Goal: Task Accomplishment & Management: Complete application form

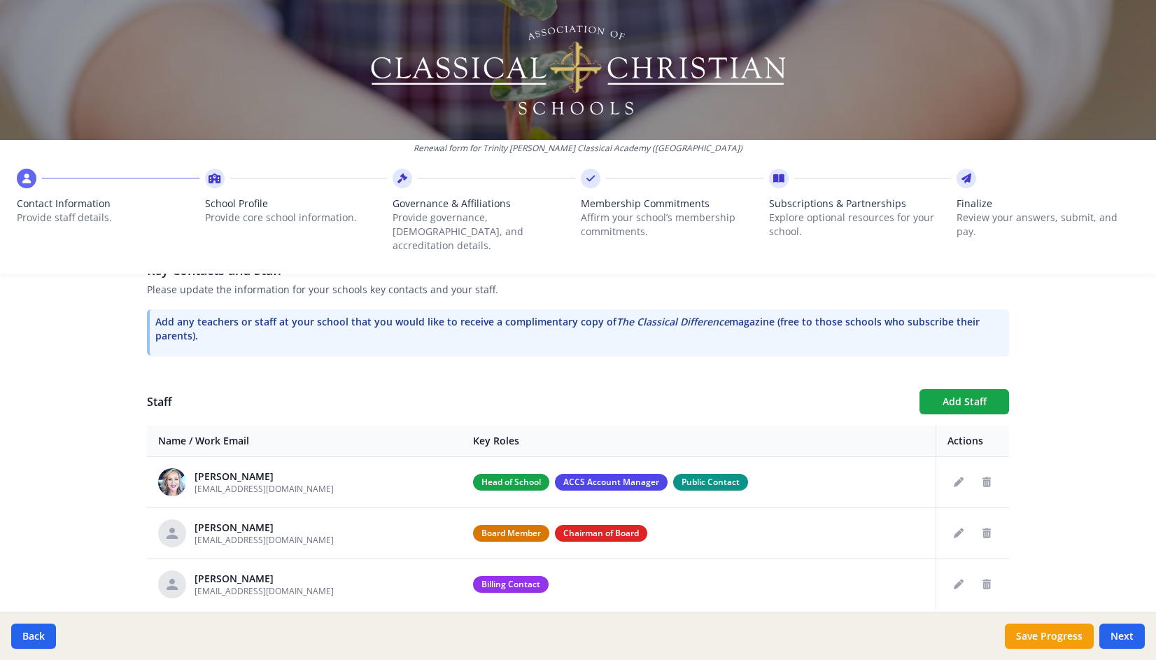
scroll to position [442, 0]
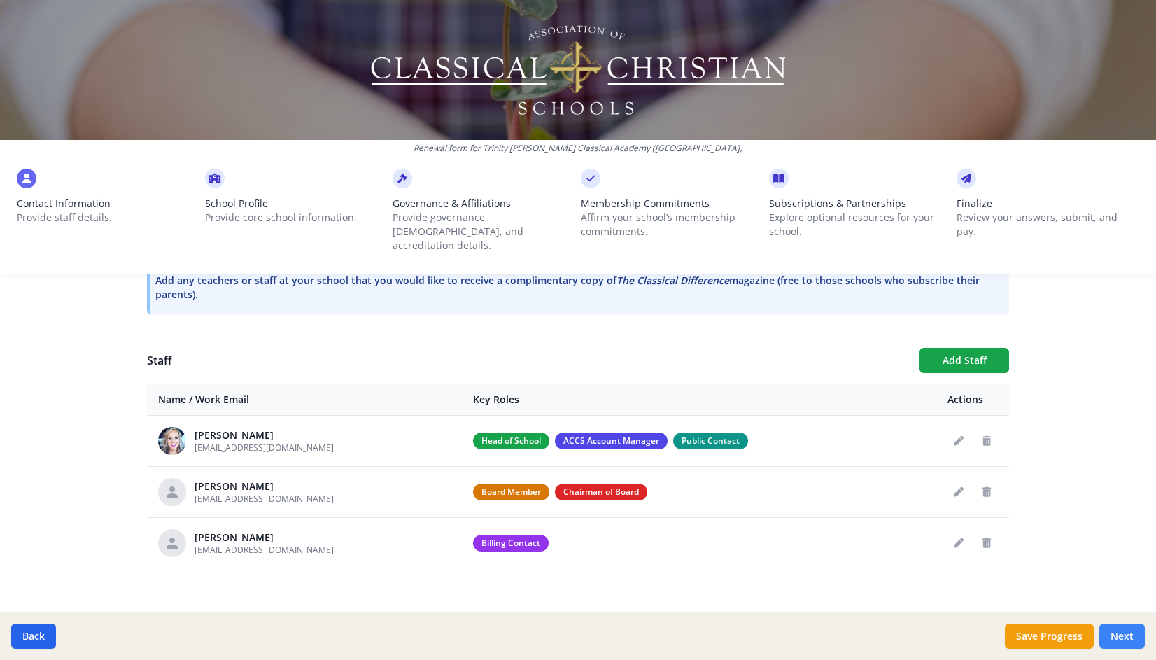
click at [1131, 633] on button "Next" at bounding box center [1121, 635] width 45 height 25
type input "[PHONE_NUMBER]"
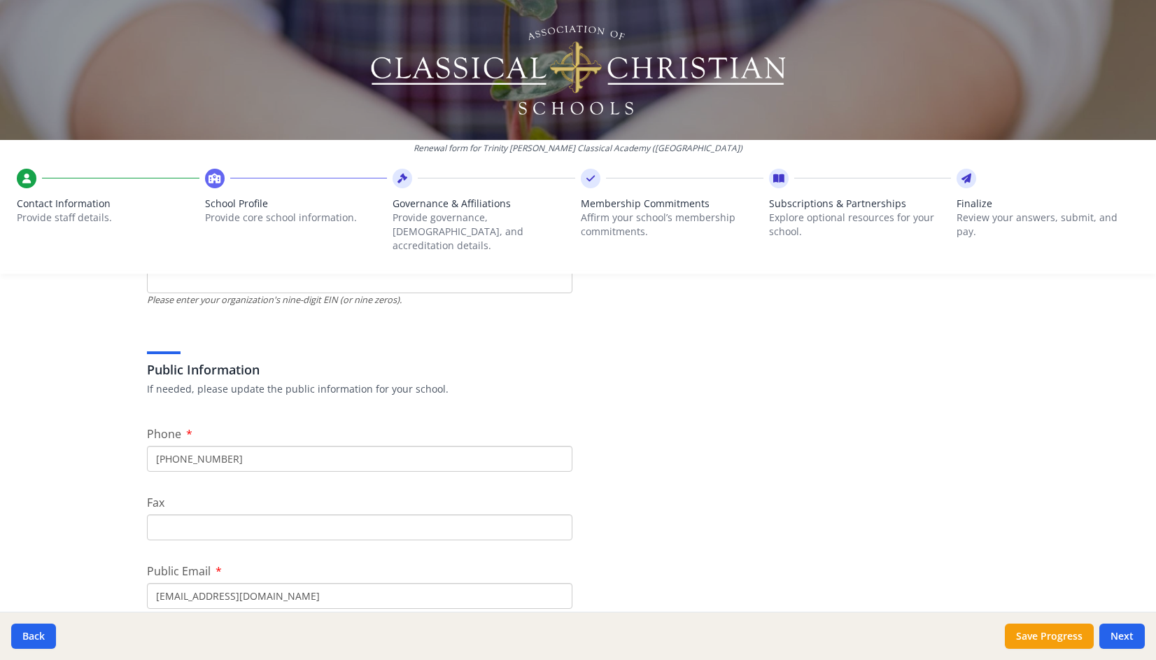
scroll to position [0, 0]
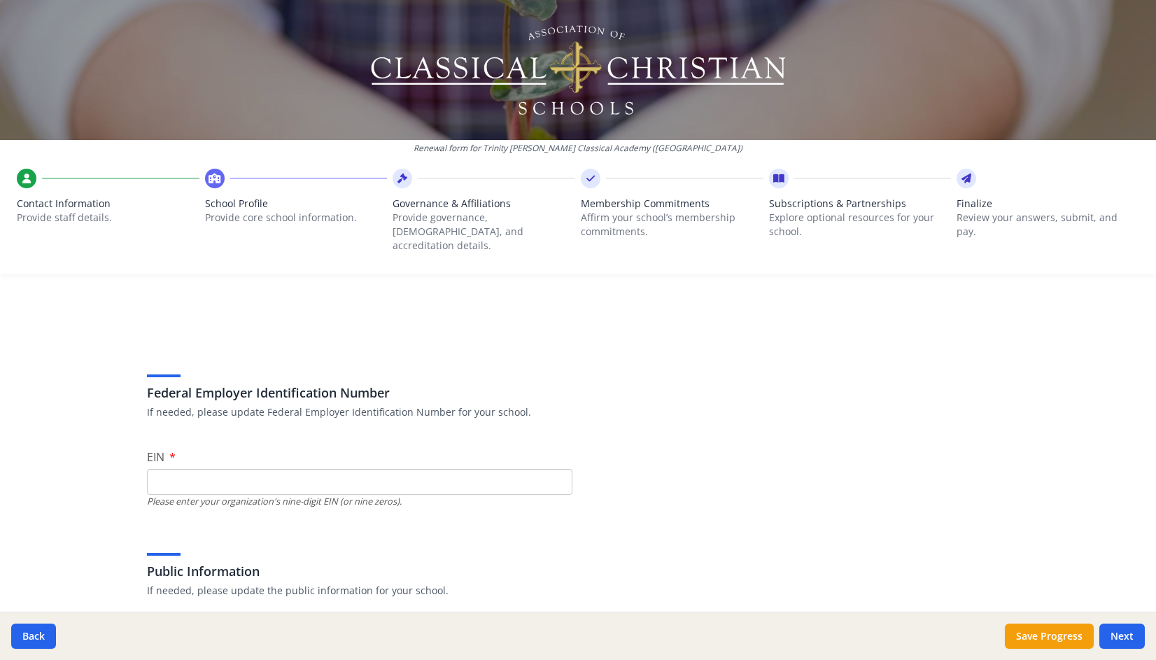
click at [280, 479] on input "EIN" at bounding box center [359, 482] width 425 height 26
type input "[US_EMPLOYER_IDENTIFICATION_NUMBER]"
click at [976, 383] on h3 "Federal Employer Identification Number" at bounding box center [578, 393] width 862 height 20
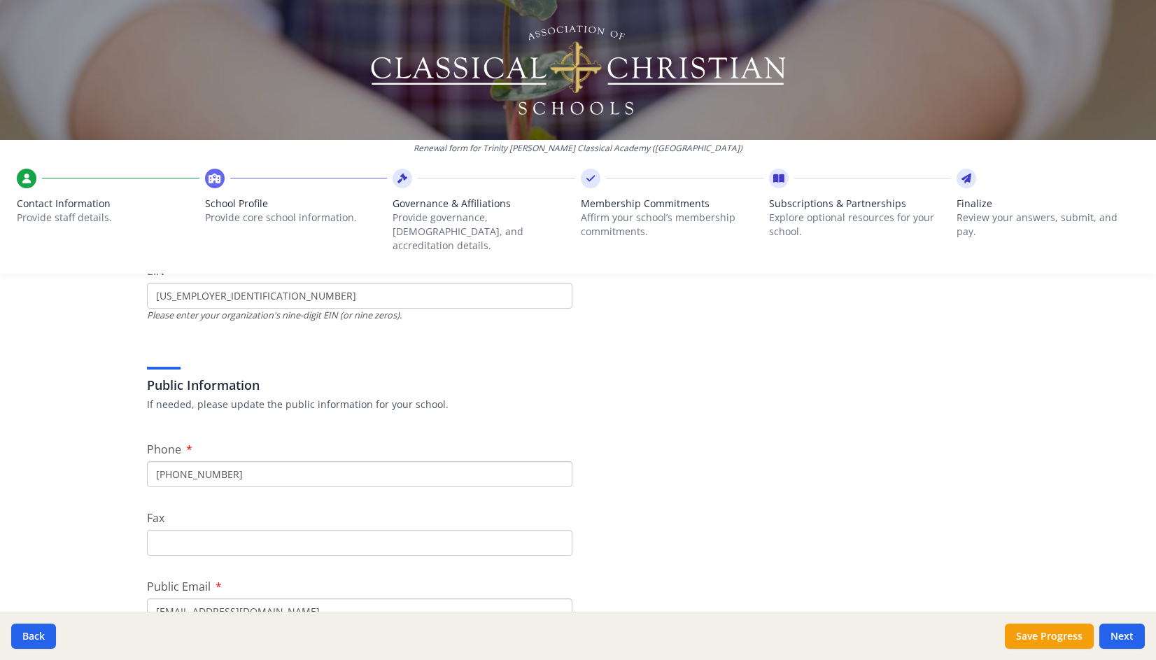
scroll to position [213, 0]
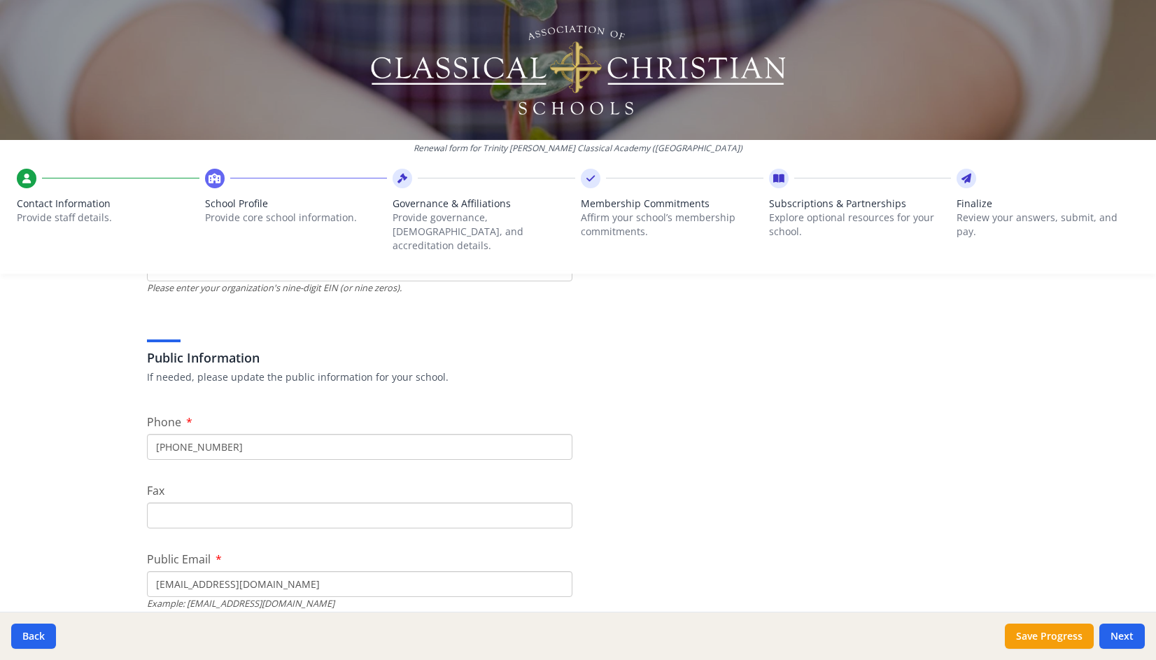
click at [366, 439] on input "[PHONE_NUMBER]" at bounding box center [359, 447] width 425 height 26
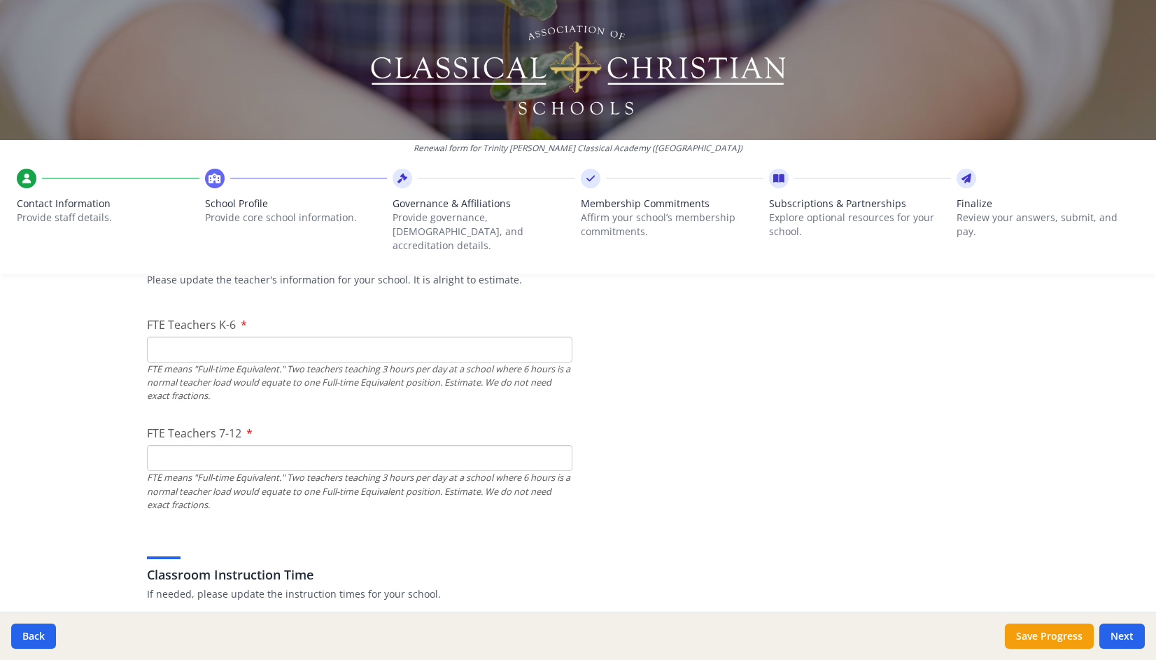
scroll to position [870, 0]
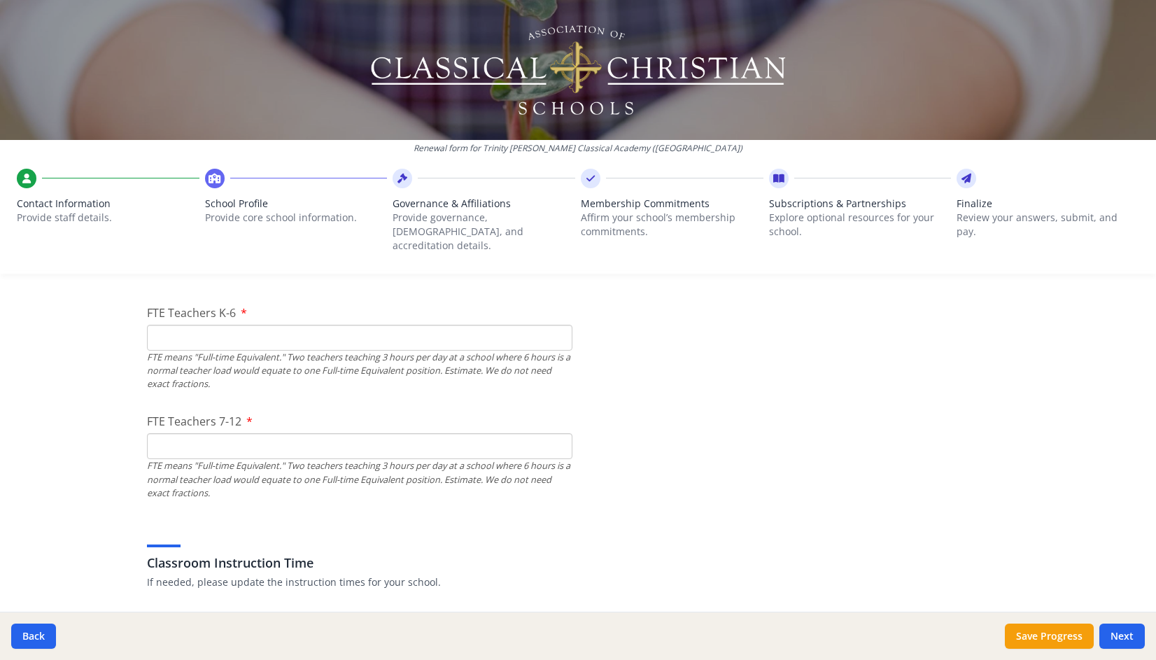
type input "[PHONE_NUMBER]"
click at [425, 325] on input "FTE Teachers K-6" at bounding box center [359, 338] width 425 height 26
type input "1"
type input "8"
click at [313, 416] on div "FTE Teachers 7-12 FTE means "Full-time Equivalent." Two teachers teaching 3 hou…" at bounding box center [359, 456] width 425 height 87
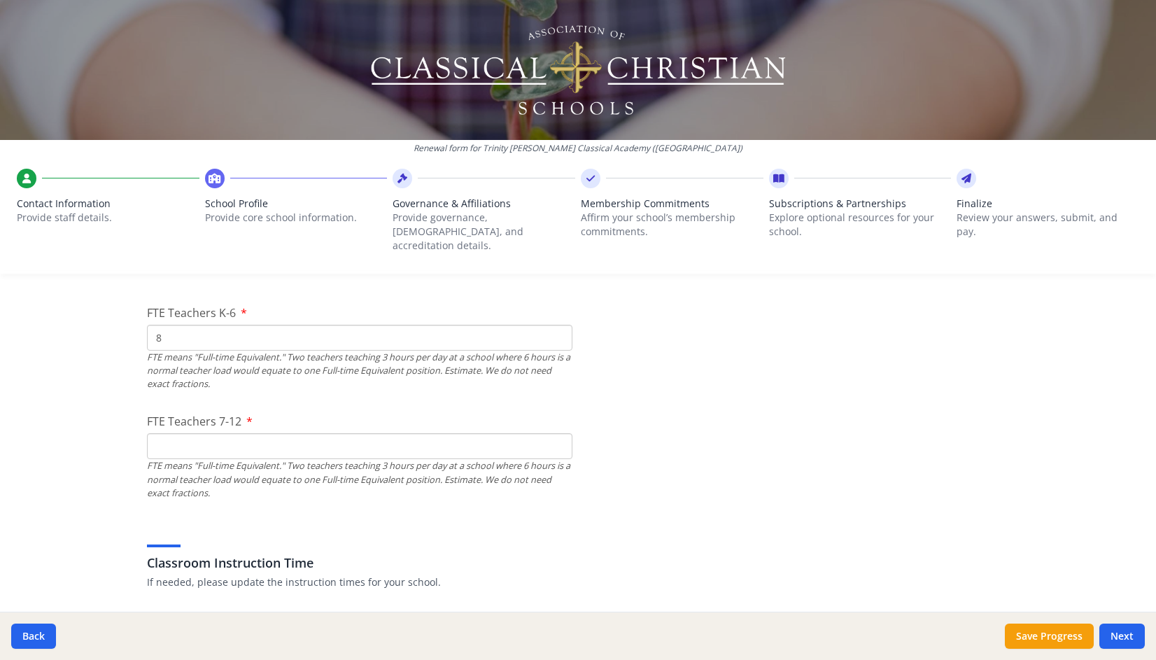
click at [313, 433] on input "FTE Teachers 7-12" at bounding box center [359, 446] width 425 height 26
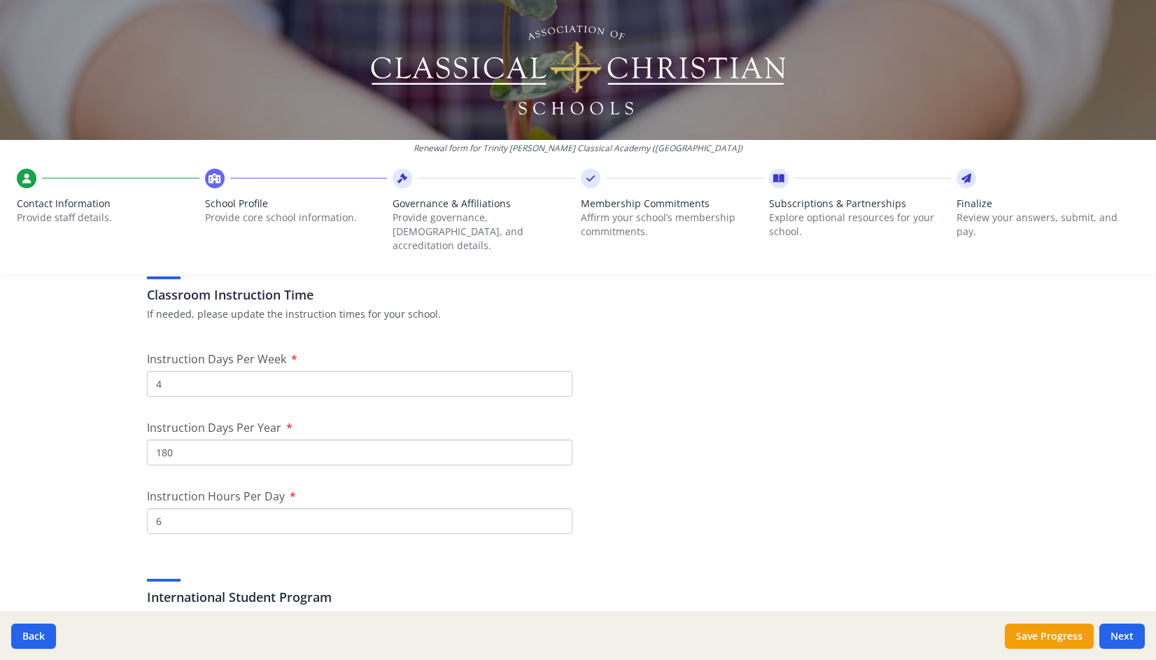
scroll to position [1153, 0]
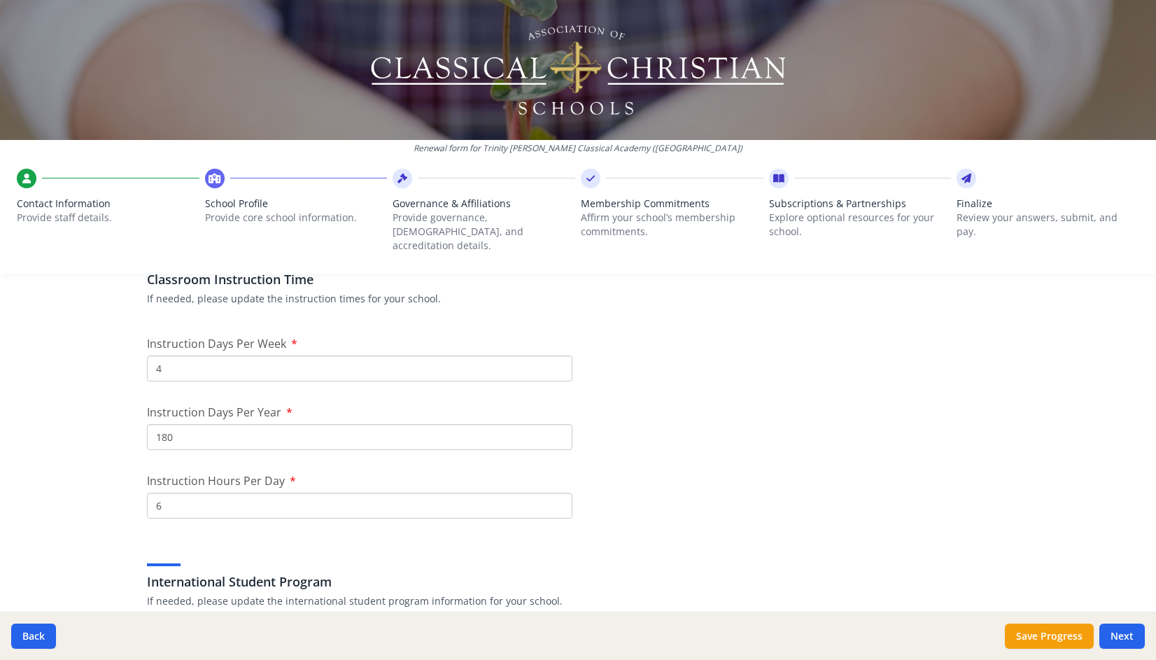
type input "3"
click at [419, 424] on input "180" at bounding box center [359, 437] width 425 height 26
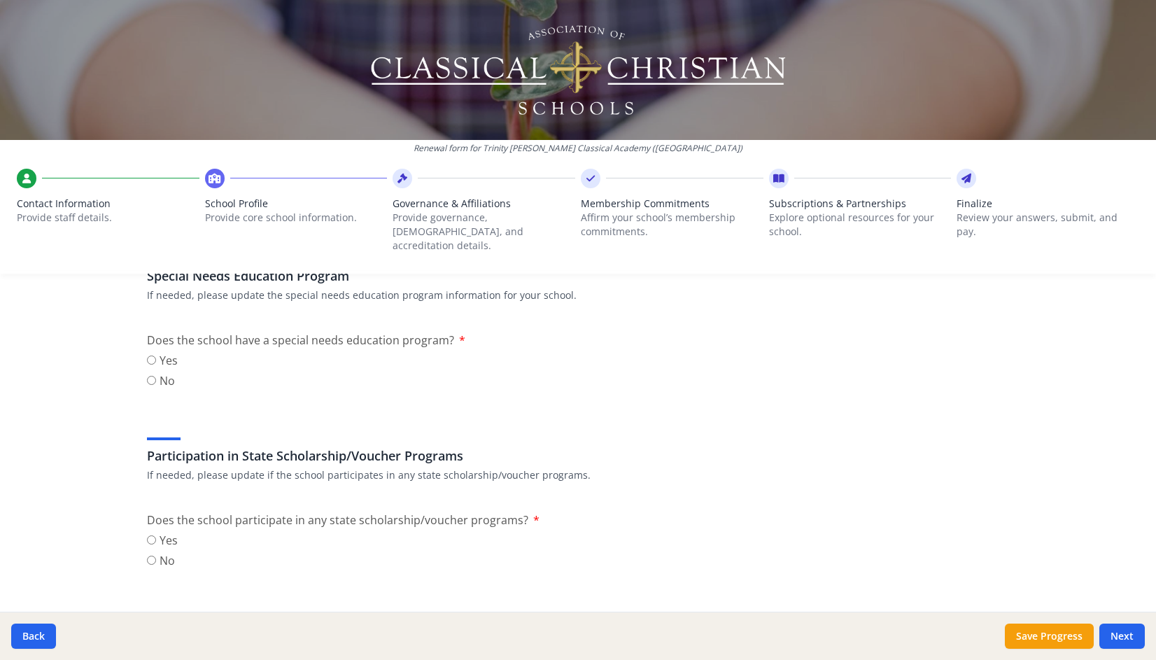
scroll to position [1655, 0]
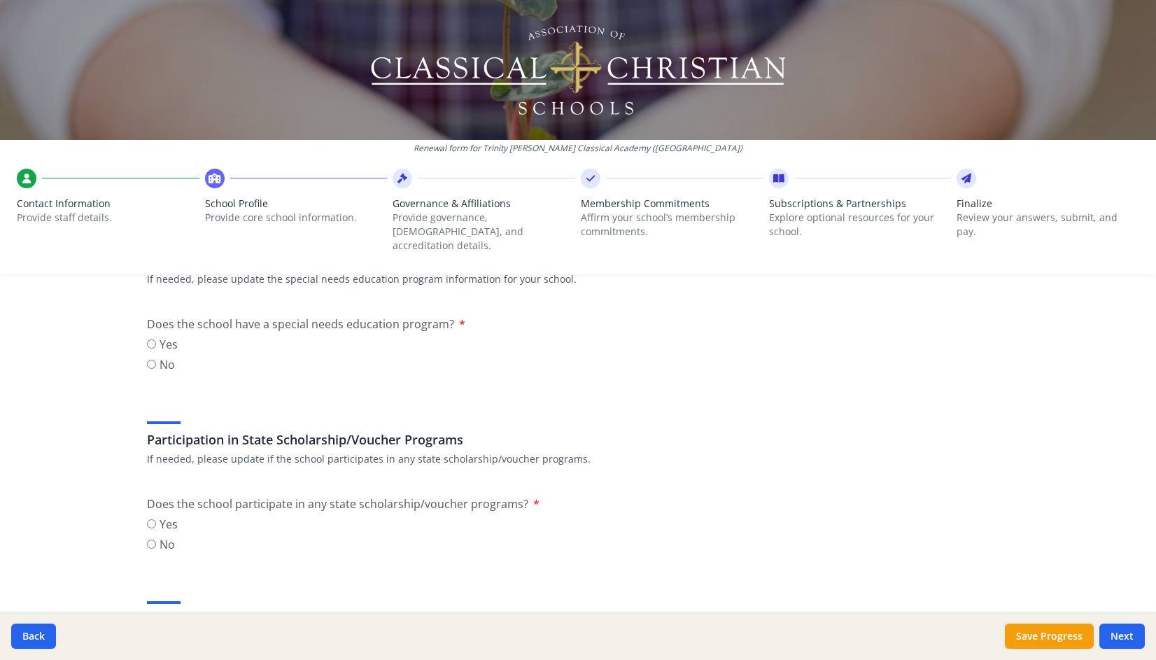
type input "152"
click at [147, 360] on input "No" at bounding box center [151, 364] width 9 height 9
radio input "true"
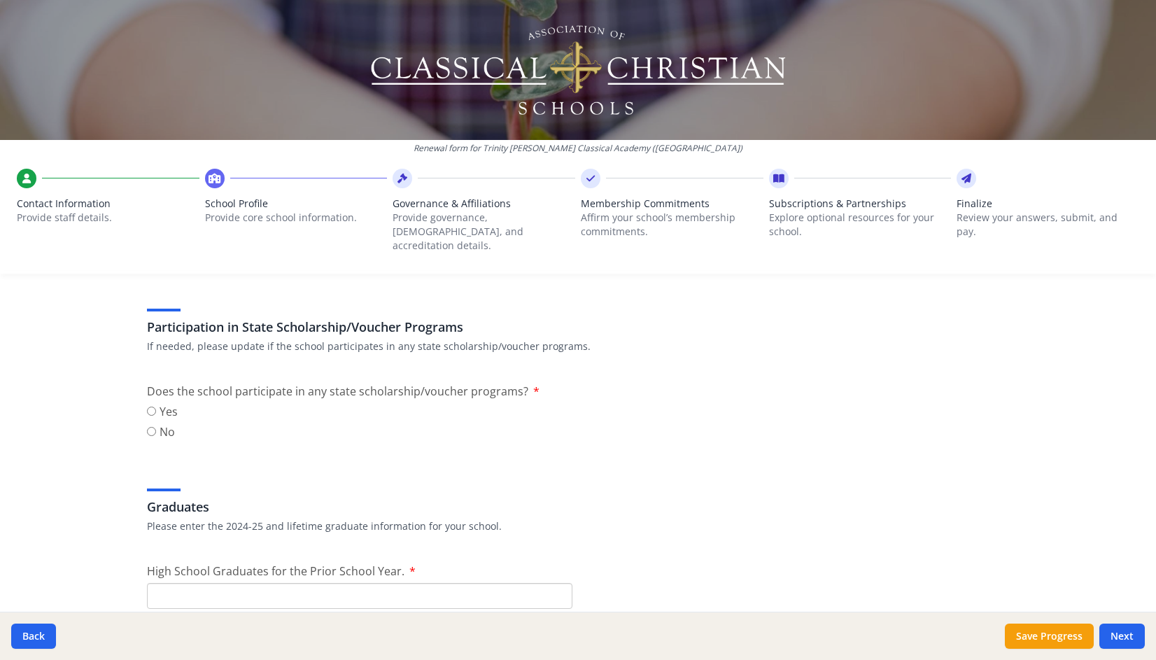
scroll to position [1794, 0]
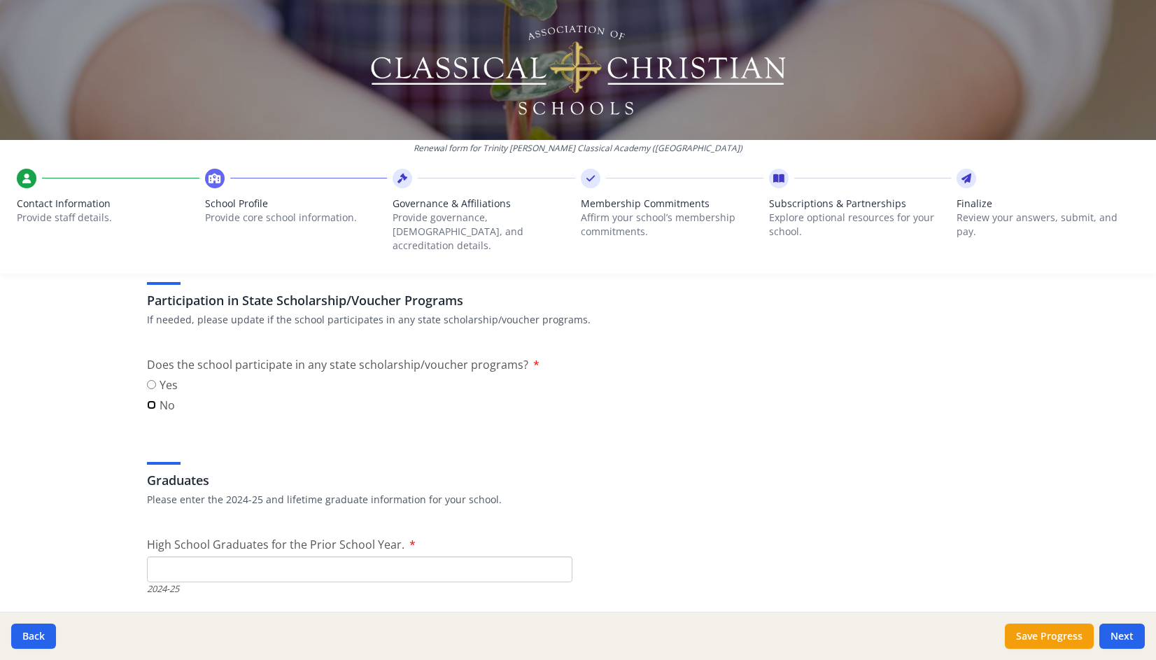
click at [148, 400] on input "No" at bounding box center [151, 404] width 9 height 9
radio input "true"
click at [420, 556] on input "High School Graduates for the Prior School Year." at bounding box center [359, 569] width 425 height 26
type input "0"
click at [555, 556] on input "0" at bounding box center [359, 569] width 425 height 26
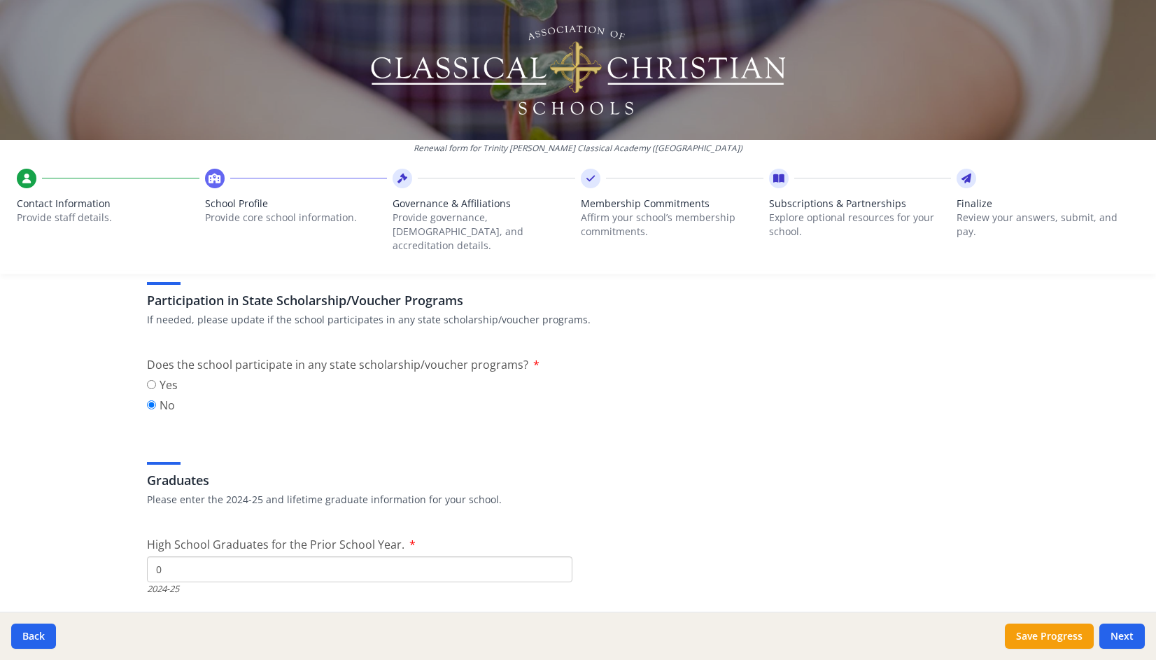
click at [747, 493] on p "Please enter the 2024-25 and lifetime graduate information for your school." at bounding box center [578, 500] width 862 height 14
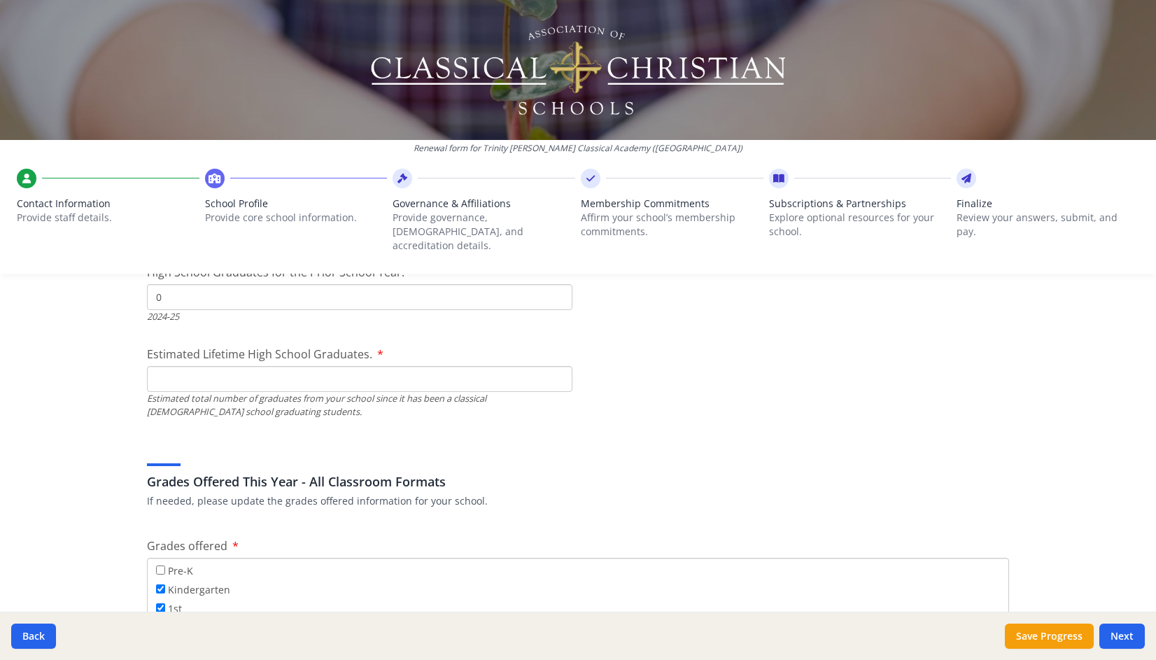
scroll to position [2063, 0]
click at [366, 369] on input "Estimated Lifetime High School Graduates." at bounding box center [359, 382] width 425 height 26
click at [551, 373] on input "0" at bounding box center [359, 382] width 425 height 26
click at [552, 369] on input "0" at bounding box center [359, 382] width 425 height 26
type input "1"
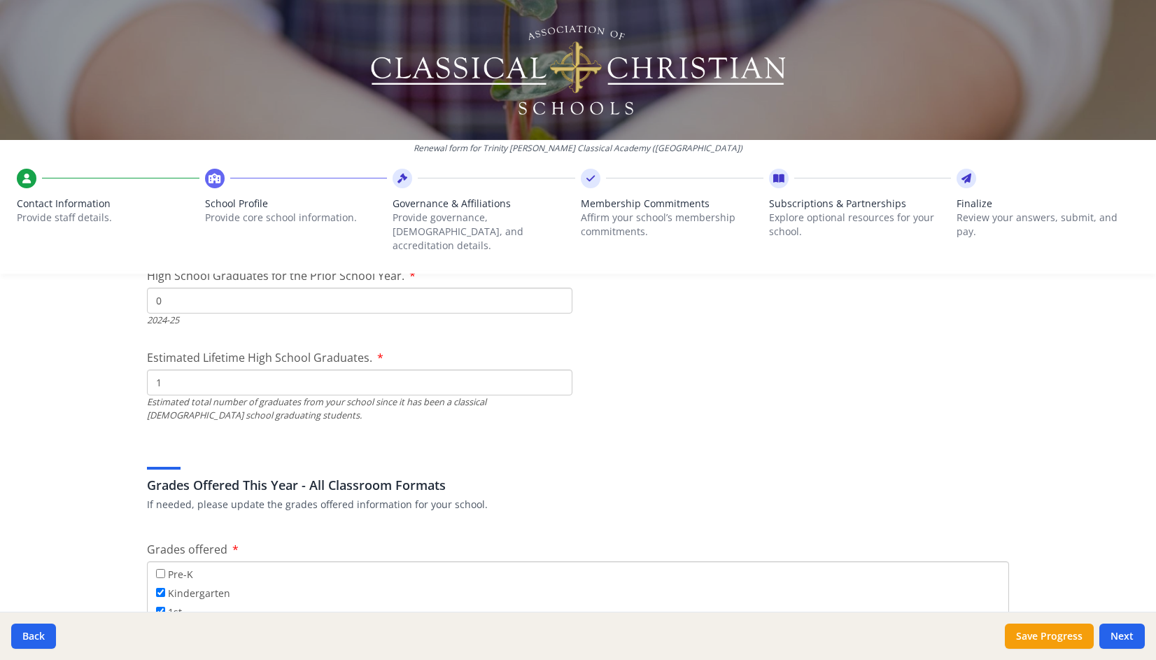
click at [552, 369] on input "1" at bounding box center [359, 382] width 425 height 26
click at [725, 449] on div "Grades Offered This Year - All Classroom Formats If needed, please update the g…" at bounding box center [578, 477] width 862 height 67
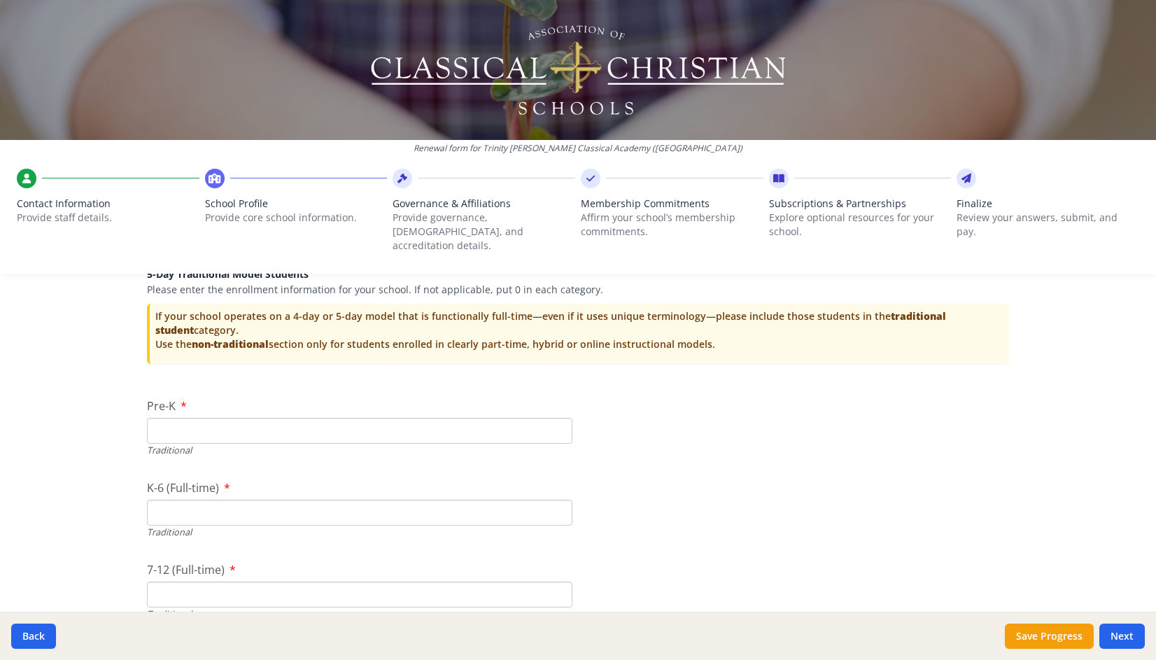
scroll to position [2832, 0]
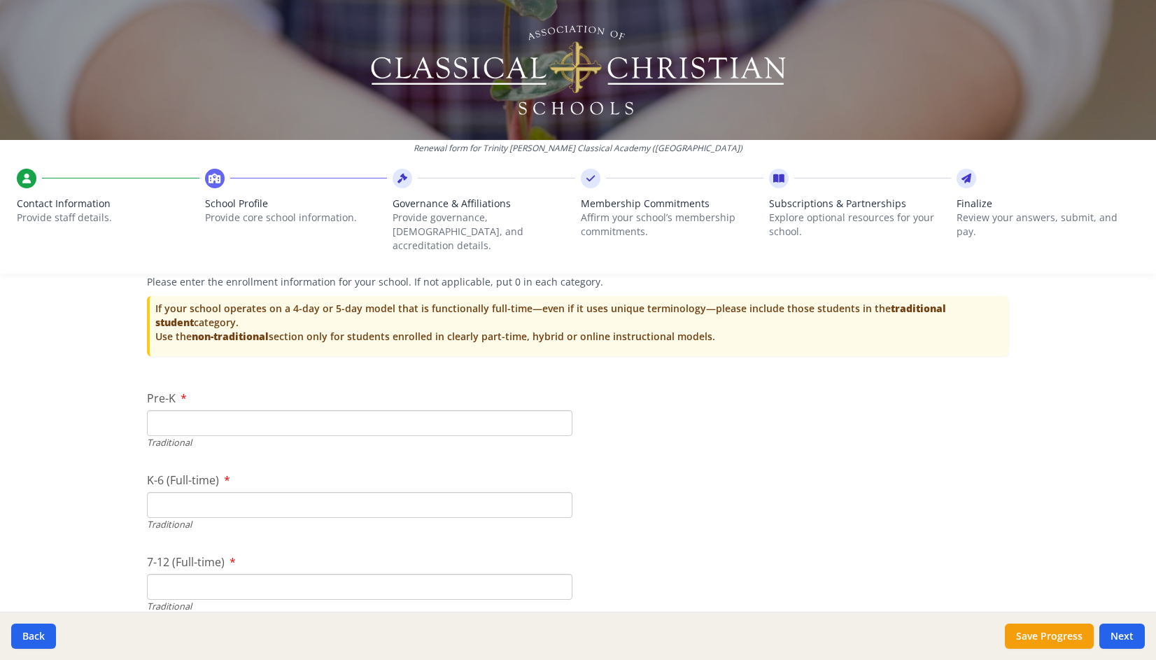
click at [342, 410] on input "Pre-K" at bounding box center [359, 423] width 425 height 26
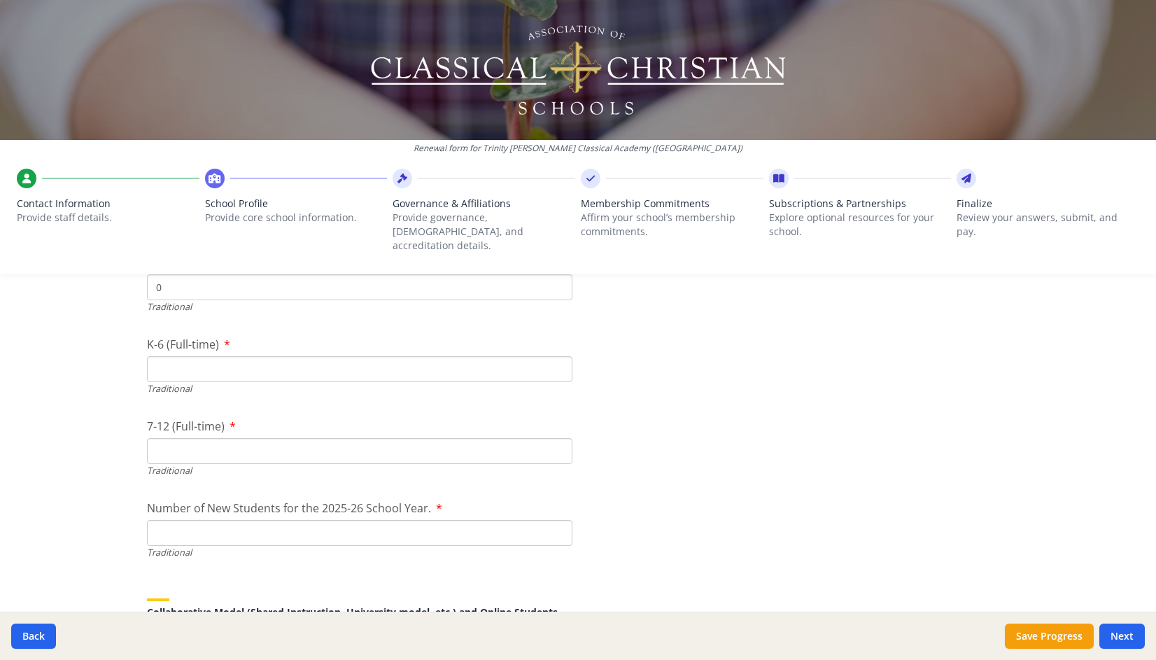
scroll to position [2995, 0]
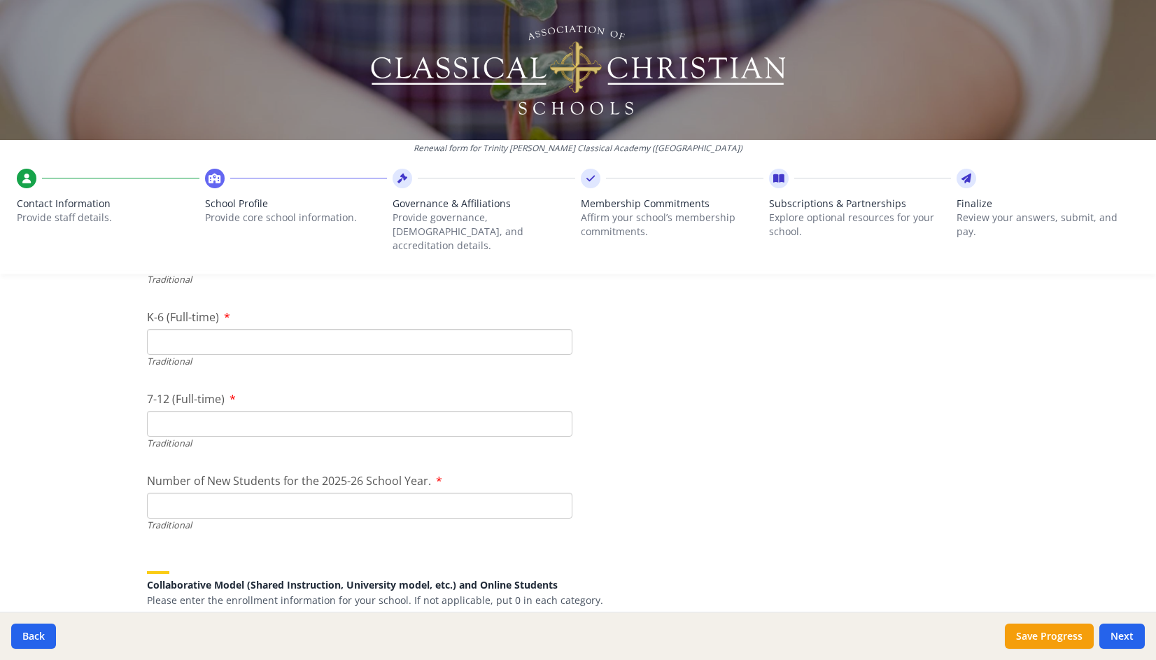
type input "0"
click at [488, 329] on input "K-6 (Full-time)" at bounding box center [359, 342] width 425 height 26
type input "123"
click at [199, 411] on input "7-12 (Full-time)" at bounding box center [359, 424] width 425 height 26
type input "56"
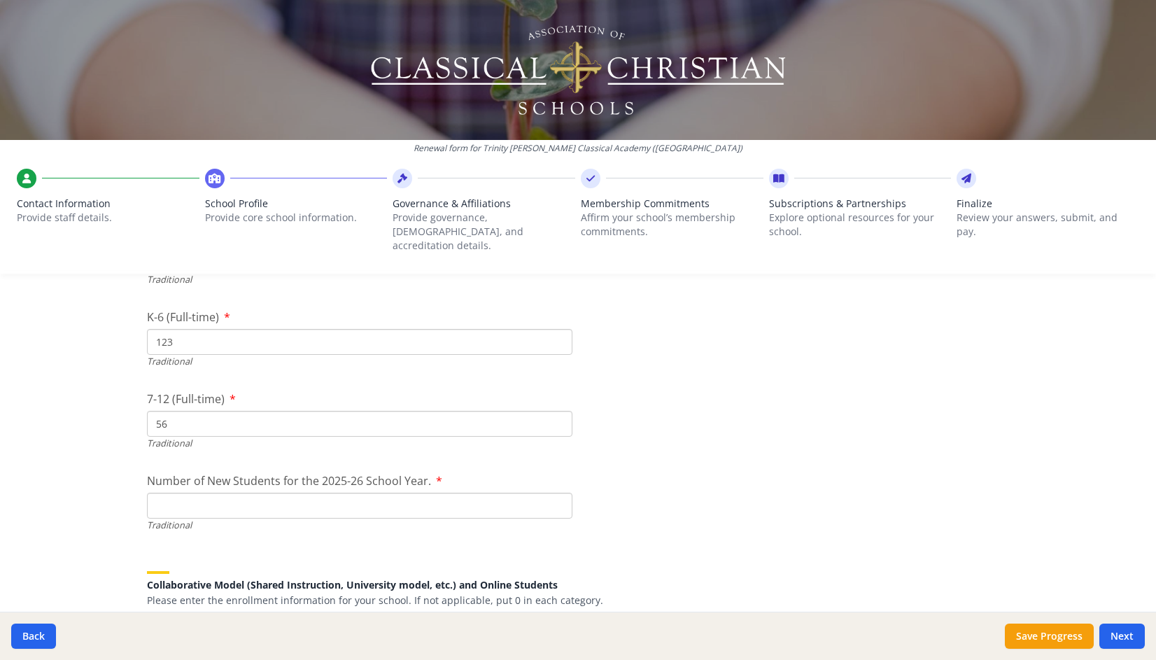
click at [317, 493] on input "Number of New Students for the 2025-26 School Year." at bounding box center [359, 506] width 425 height 26
type input "23"
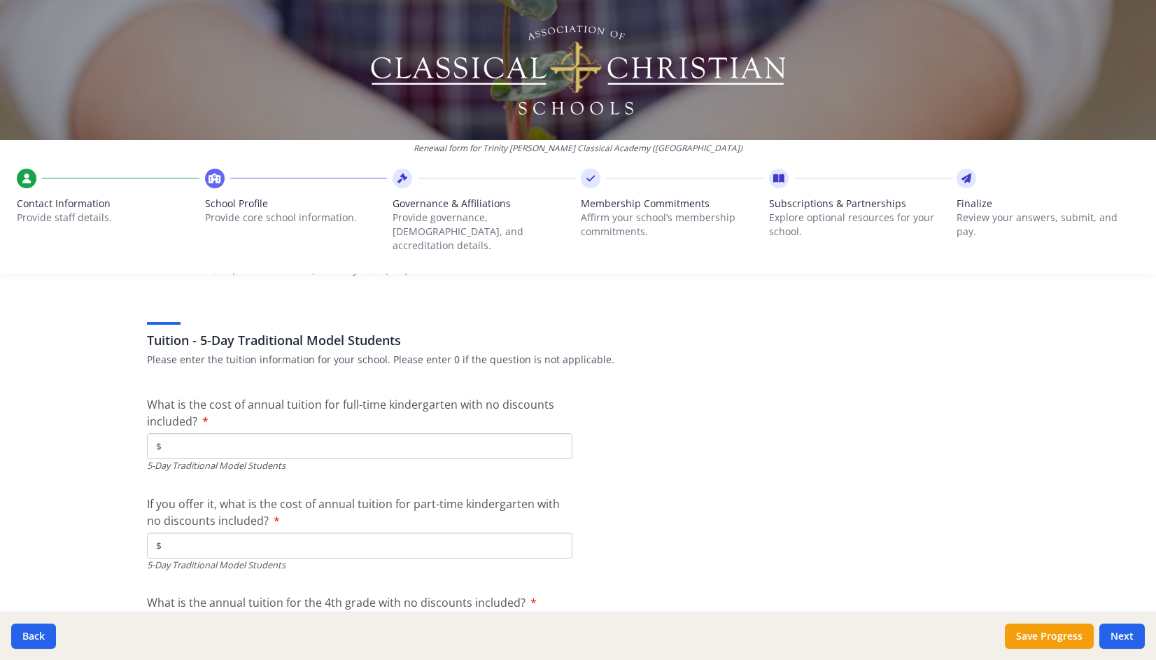
scroll to position [3624, 0]
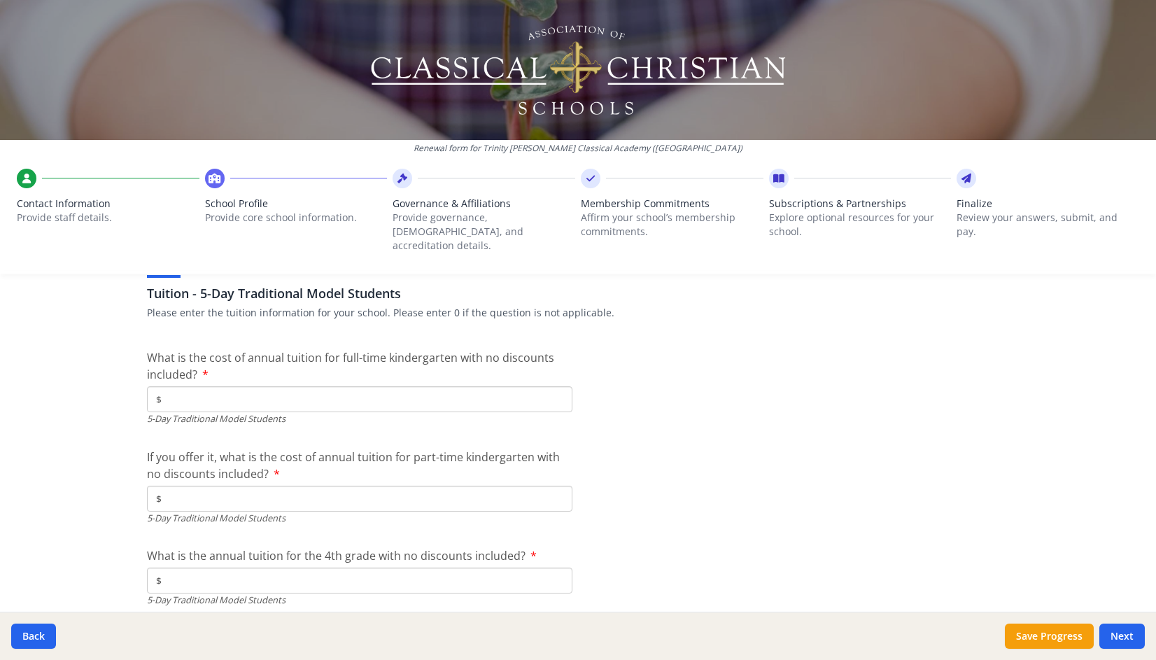
click at [301, 386] on input "$" at bounding box center [359, 399] width 425 height 26
type input "$6 500"
click at [259, 486] on input "$" at bounding box center [359, 499] width 425 height 26
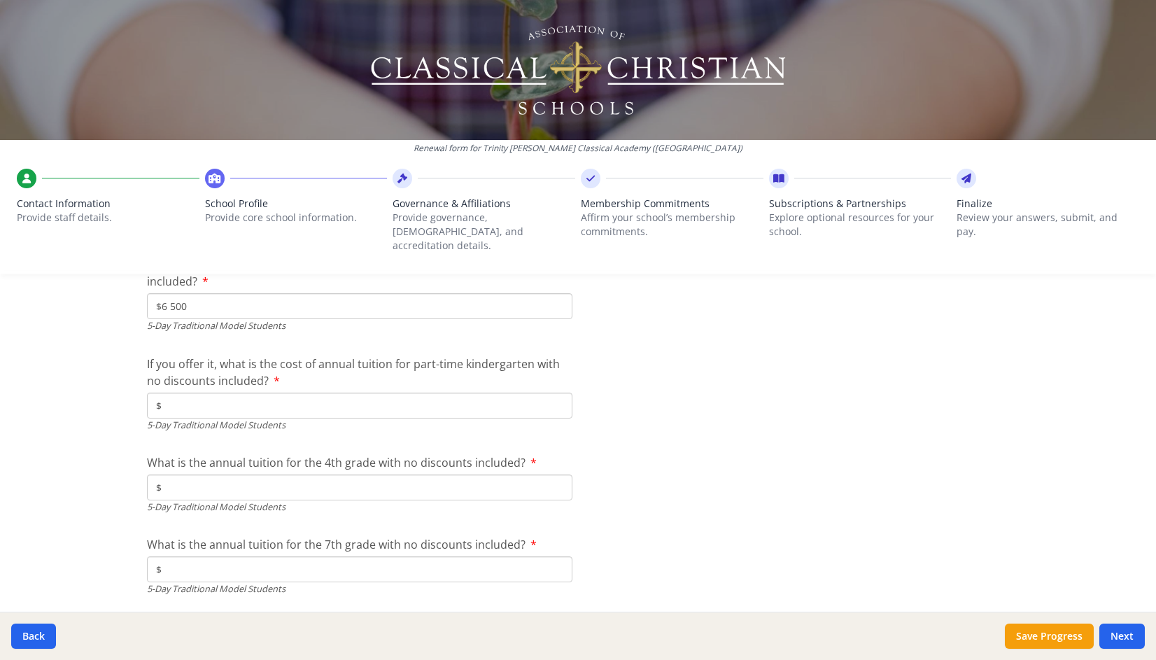
scroll to position [3736, 0]
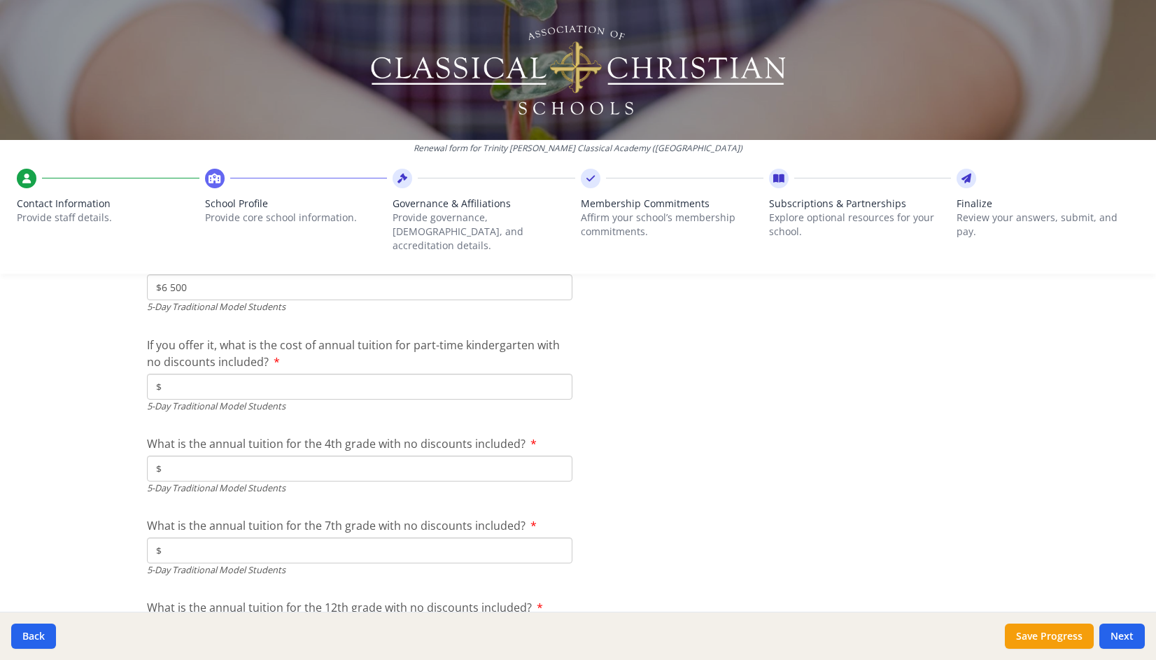
click at [211, 455] on input "$" at bounding box center [359, 468] width 425 height 26
type input "$6 500"
click at [213, 542] on input "$" at bounding box center [359, 550] width 425 height 26
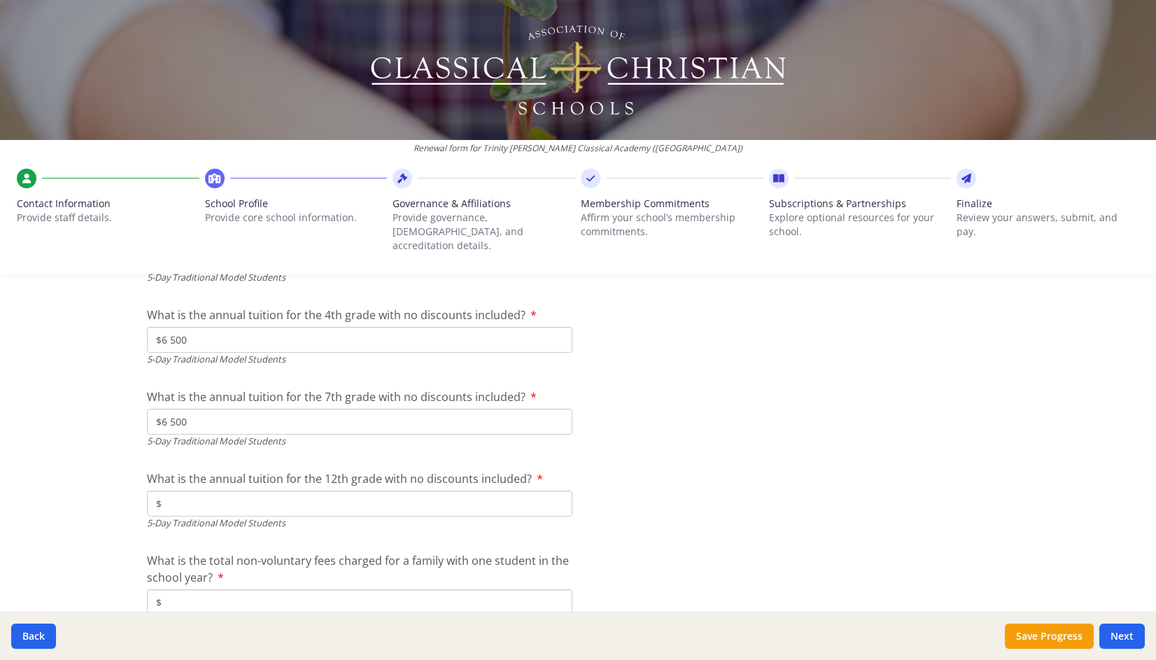
scroll to position [3900, 0]
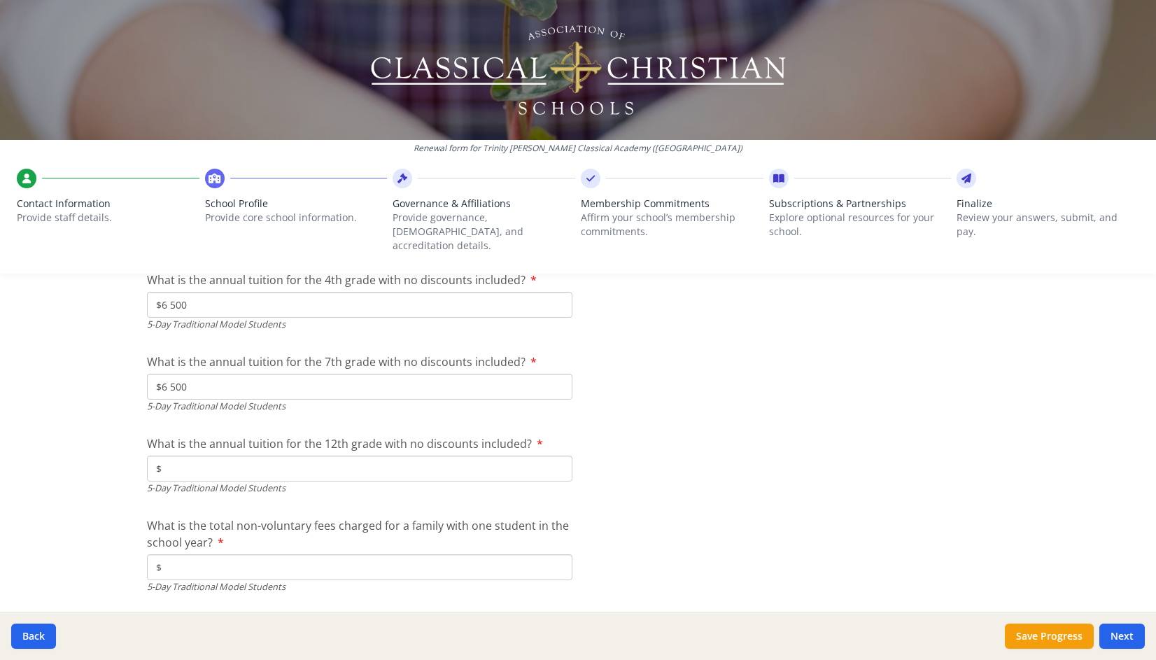
type input "$6 500"
click at [409, 456] on input "$" at bounding box center [359, 468] width 425 height 26
type input "$6 500"
click at [259, 554] on input "$" at bounding box center [359, 567] width 425 height 26
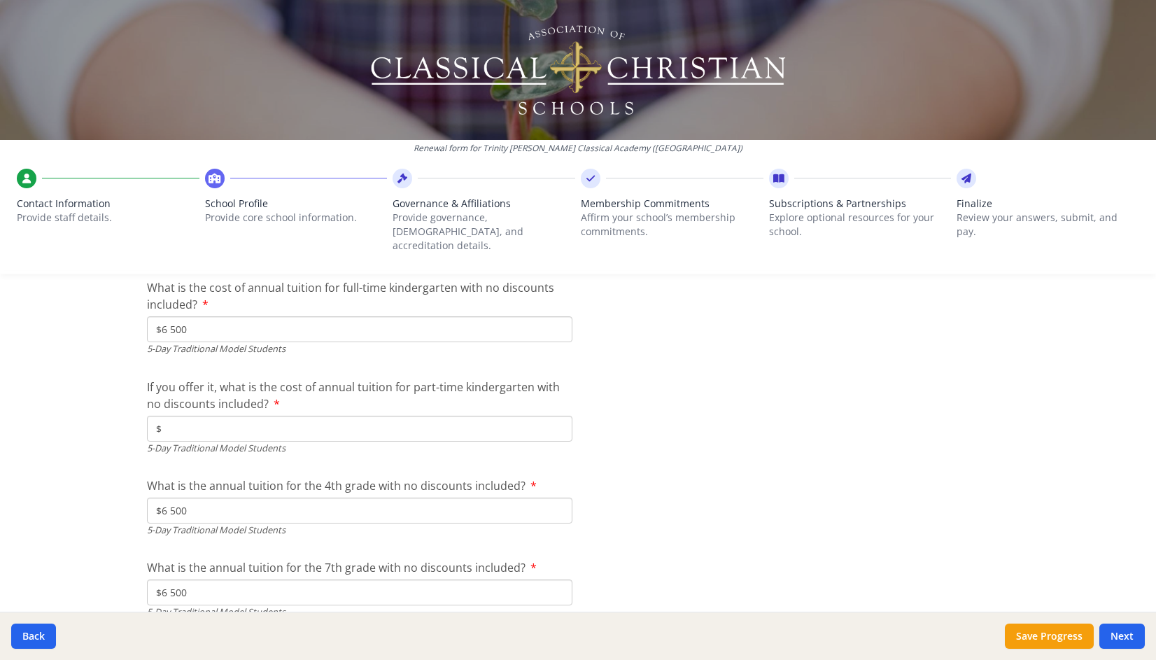
scroll to position [3725, 0]
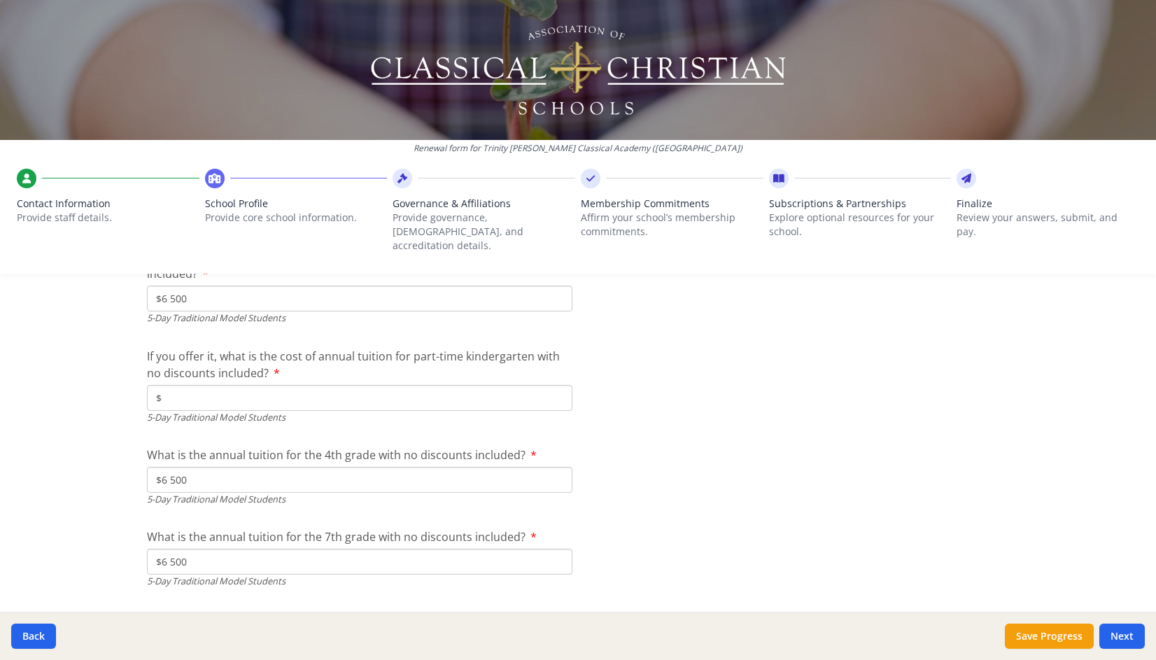
click at [362, 385] on input "$" at bounding box center [359, 398] width 425 height 26
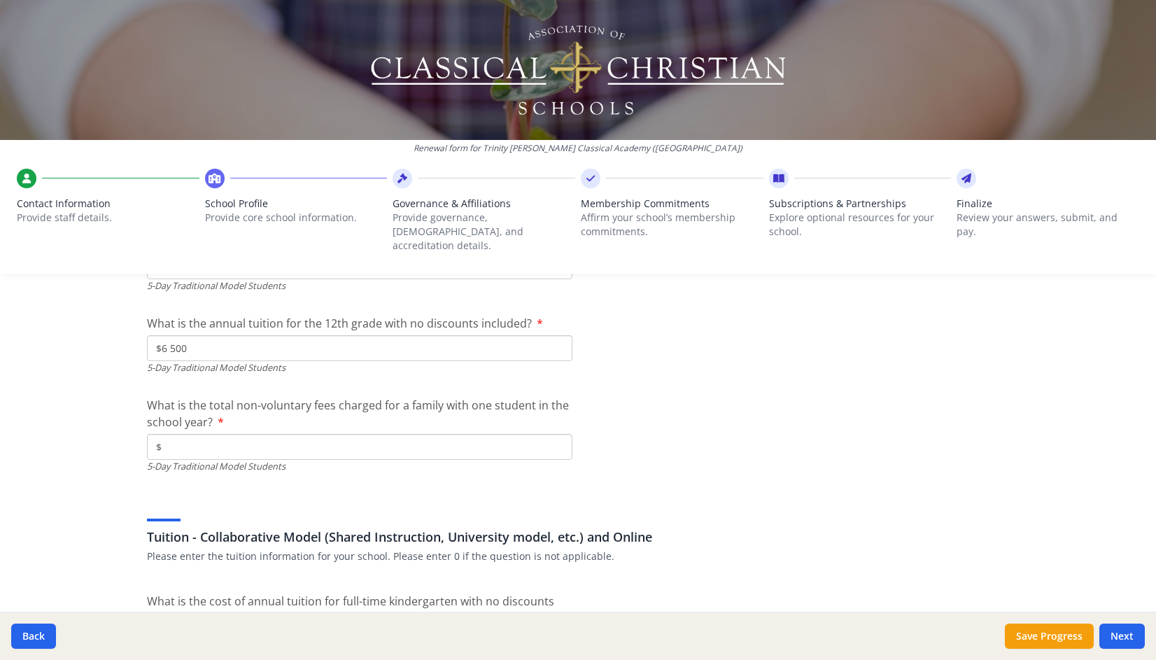
scroll to position [4016, 0]
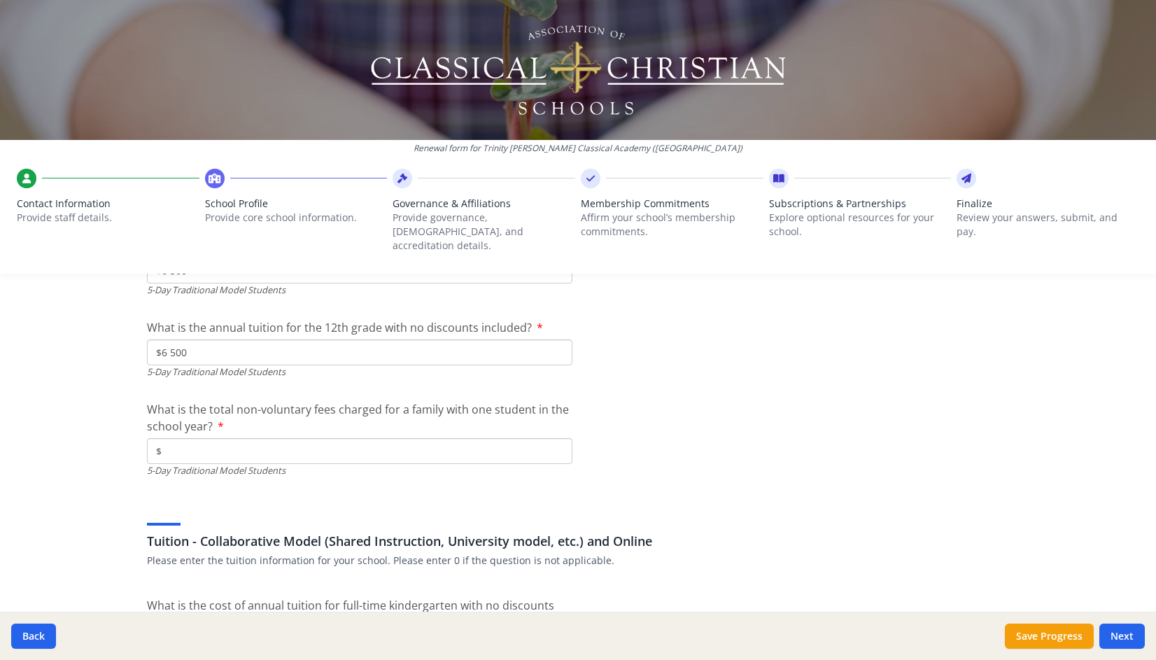
type input "$0"
click at [195, 439] on input "$" at bounding box center [359, 451] width 425 height 26
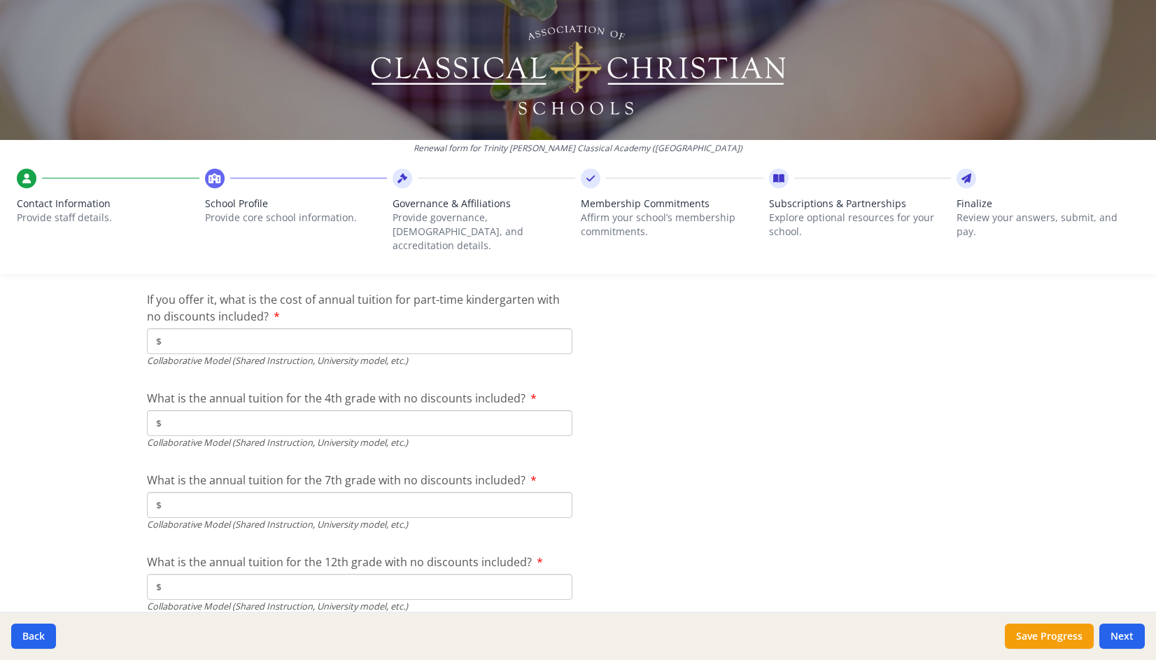
scroll to position [4564, 0]
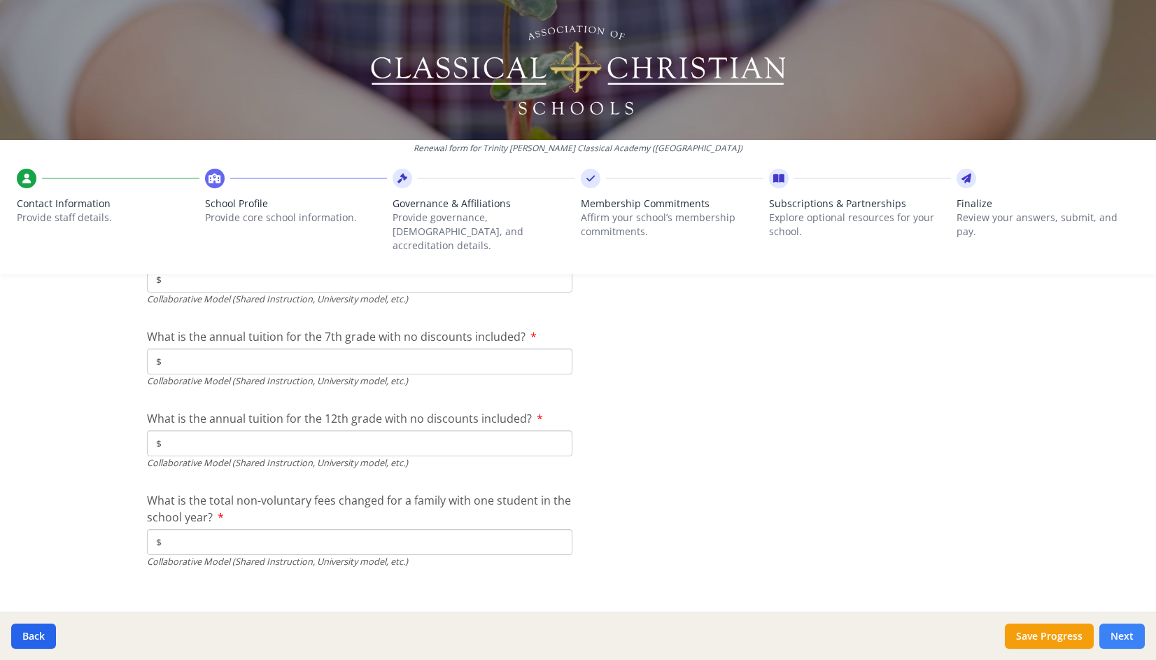
type input "$6 500"
click at [1137, 633] on button "Next" at bounding box center [1121, 635] width 45 height 25
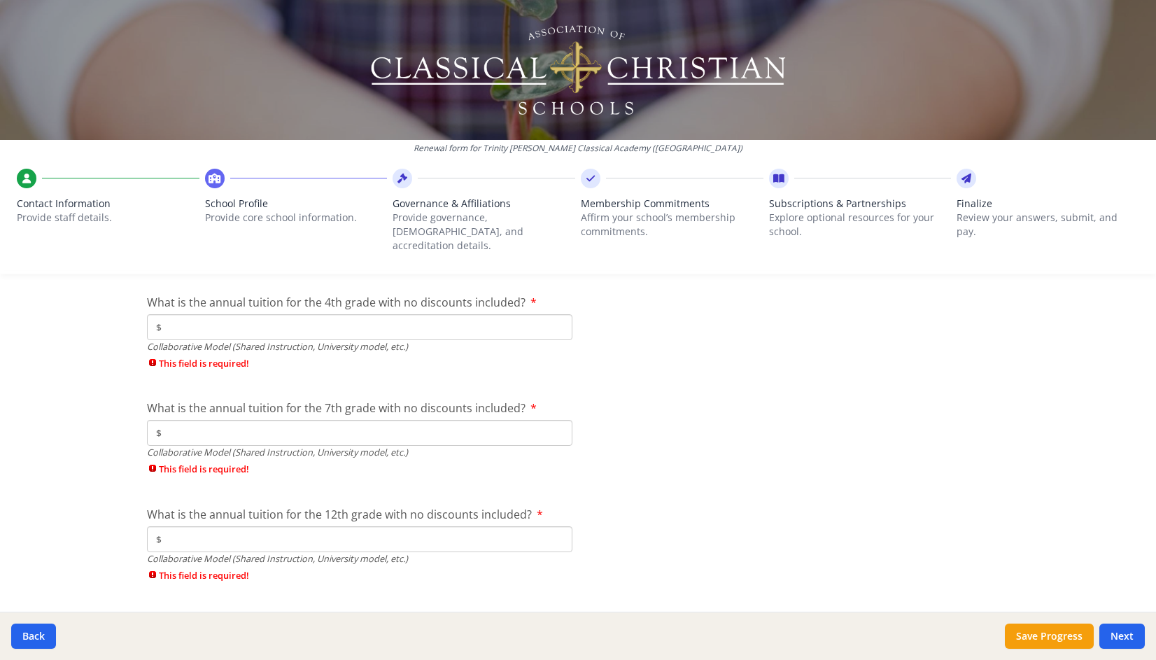
click at [515, 314] on input "$" at bounding box center [359, 327] width 425 height 26
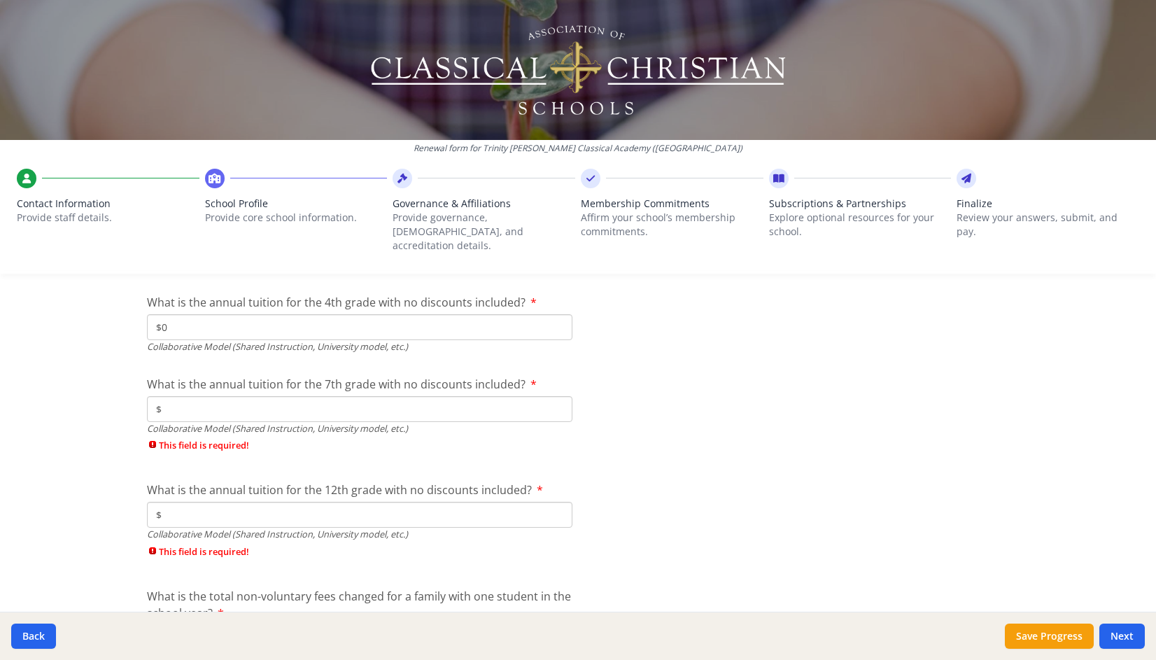
type input "$0"
click at [186, 396] on input "$" at bounding box center [359, 409] width 425 height 26
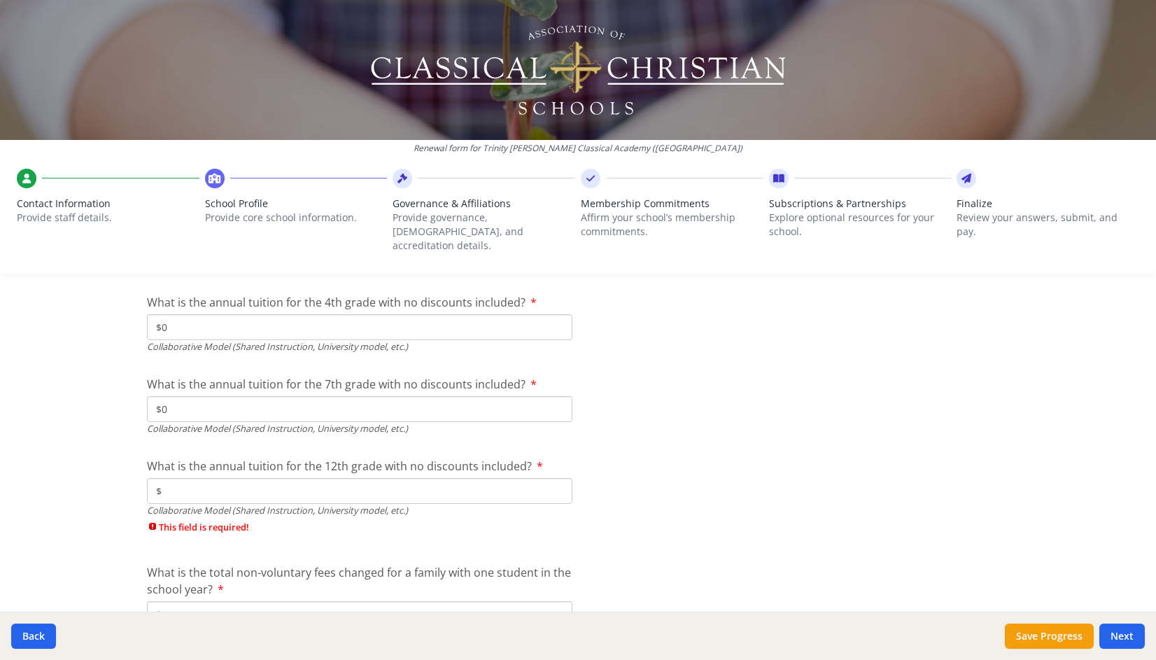
type input "$0"
click at [177, 478] on input "$" at bounding box center [359, 491] width 425 height 26
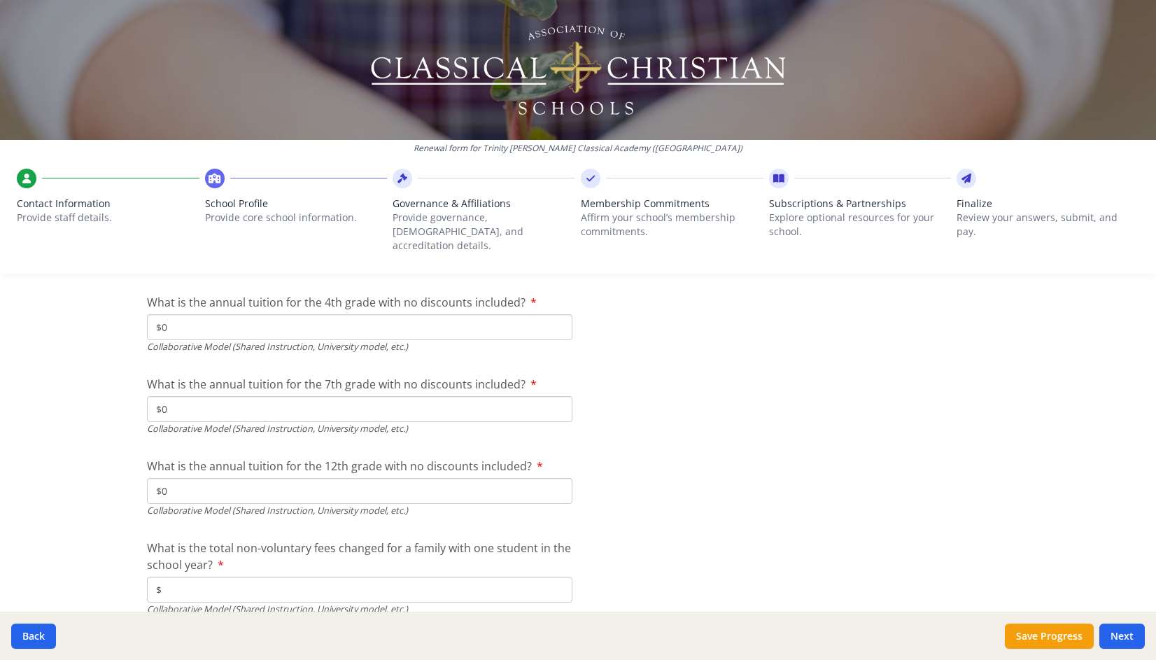
type input "$0"
click at [164, 577] on input "$" at bounding box center [359, 590] width 425 height 26
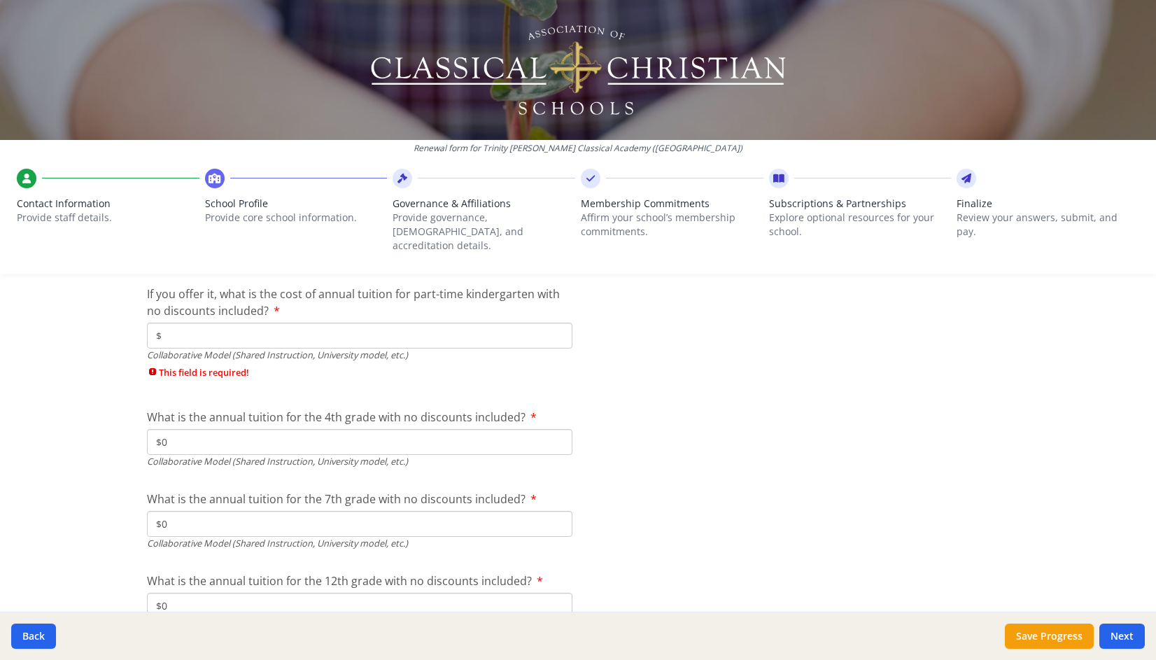
scroll to position [4481, 0]
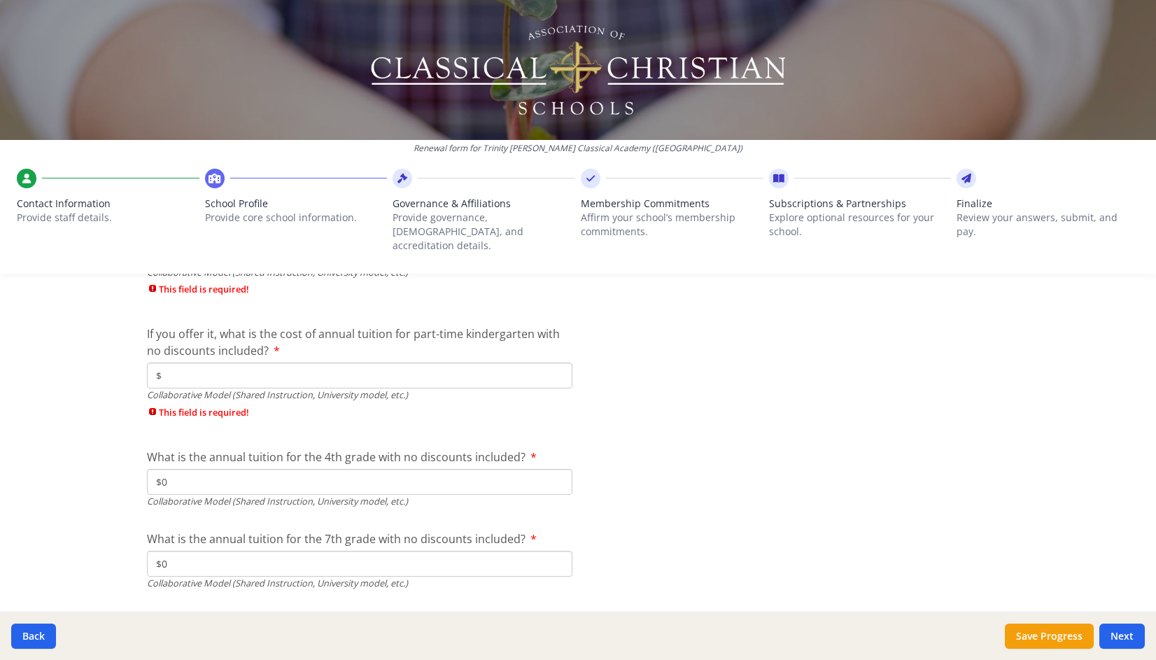
type input "$0"
click at [166, 362] on input "$" at bounding box center [359, 375] width 425 height 26
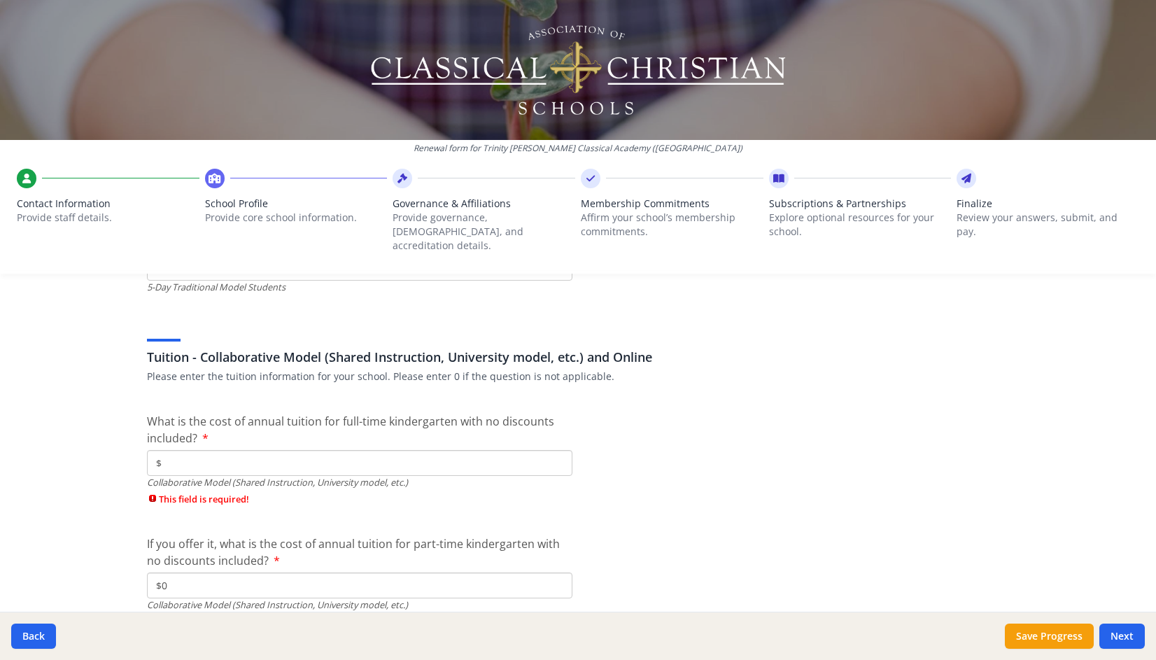
scroll to position [4268, 0]
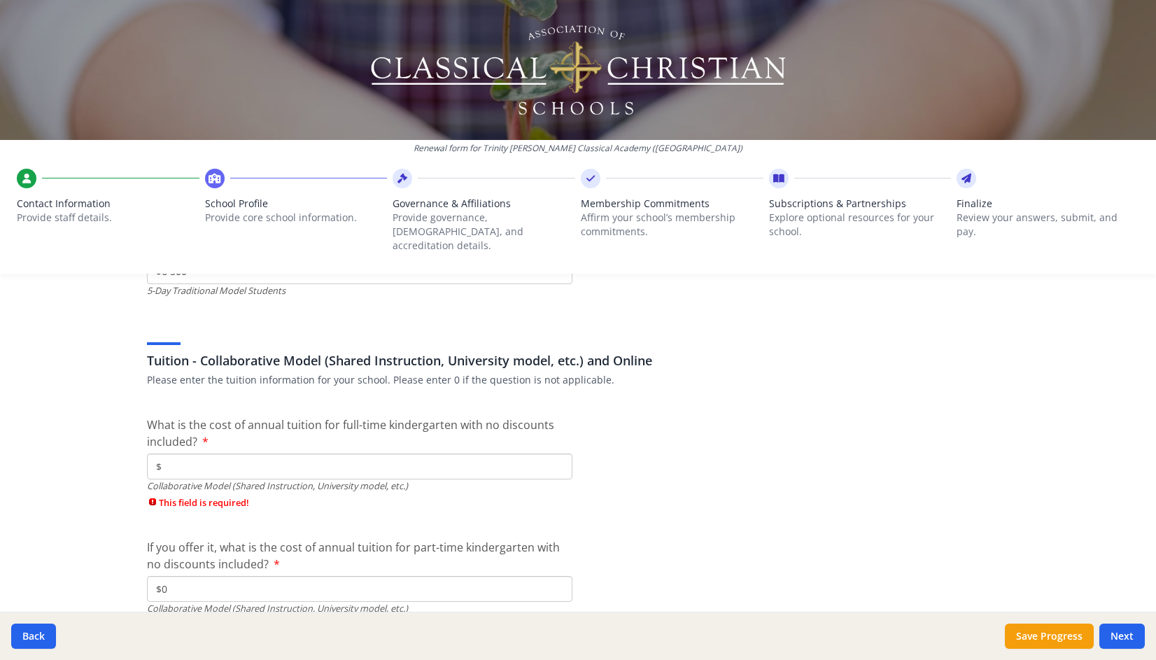
type input "$0"
click at [164, 453] on input "$" at bounding box center [359, 466] width 425 height 26
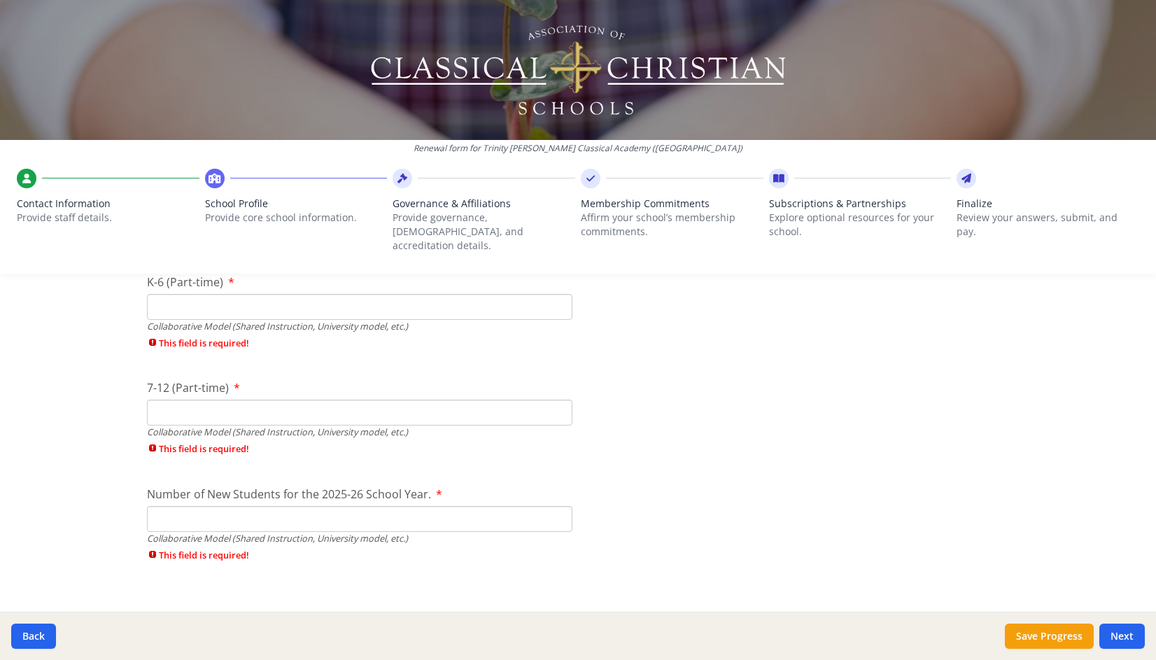
scroll to position [3181, 0]
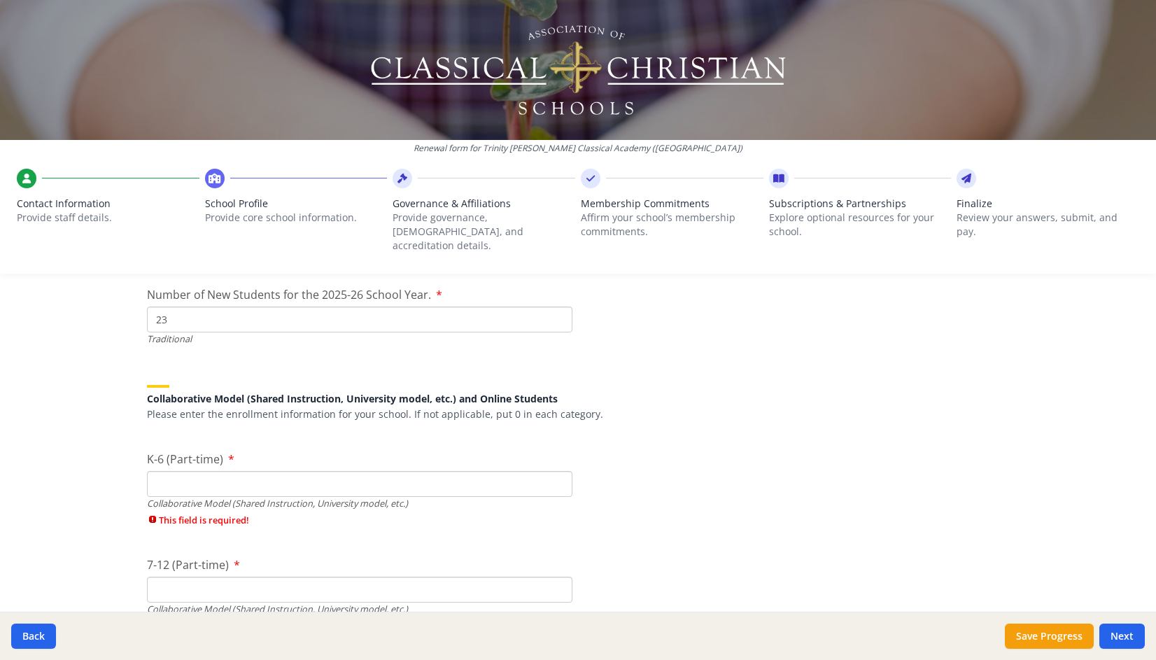
type input "$0"
